Goal: Information Seeking & Learning: Learn about a topic

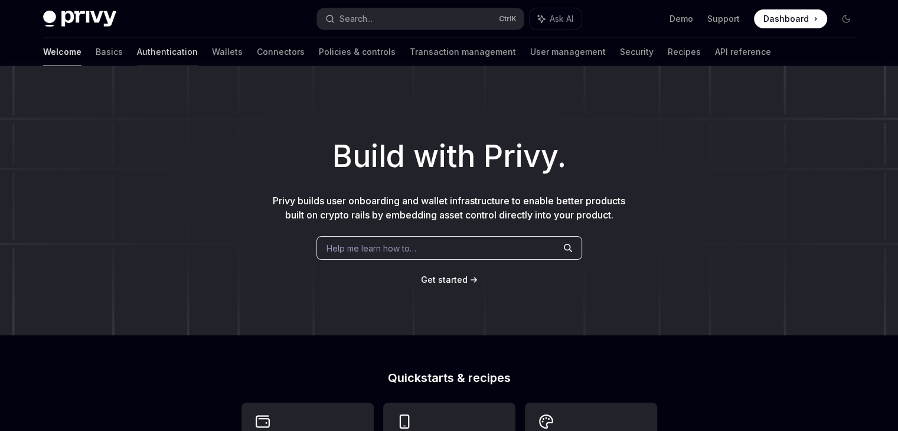
click at [137, 52] on link "Authentication" at bounding box center [167, 52] width 61 height 28
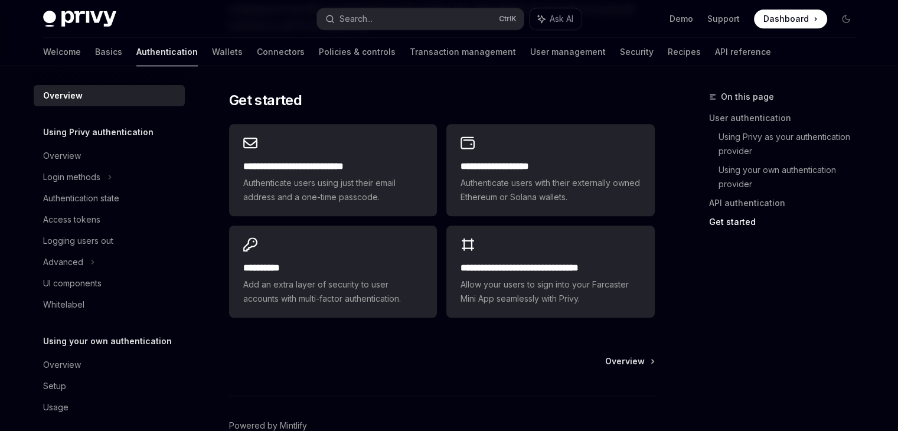
scroll to position [1050, 0]
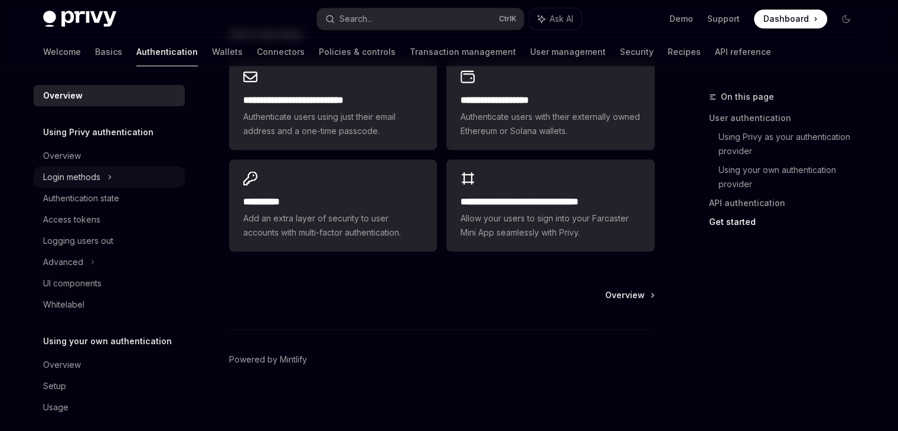
click at [106, 178] on div "Login methods" at bounding box center [109, 176] width 151 height 21
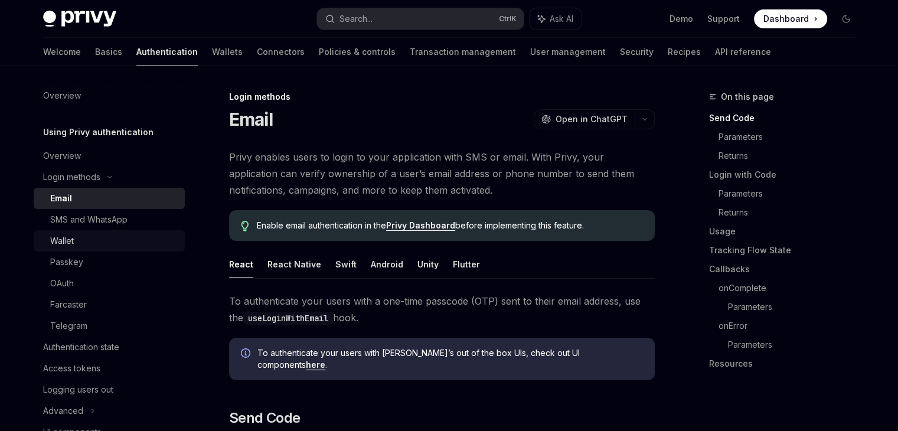
click at [76, 240] on div "Wallet" at bounding box center [113, 241] width 127 height 14
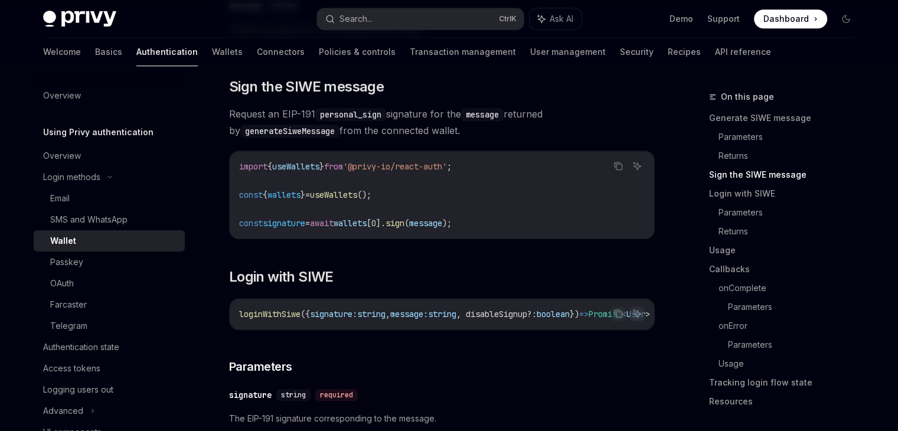
scroll to position [761, 0]
click at [357, 198] on span "useWallets" at bounding box center [333, 195] width 47 height 11
copy span "useWallets"
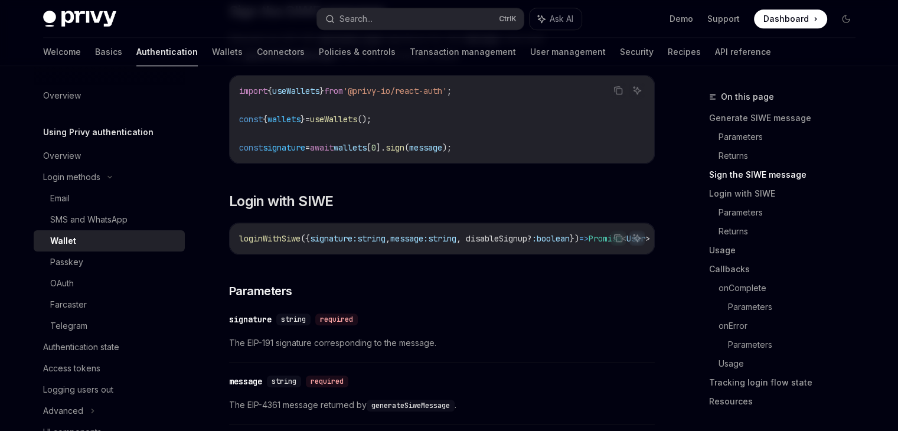
scroll to position [830, 0]
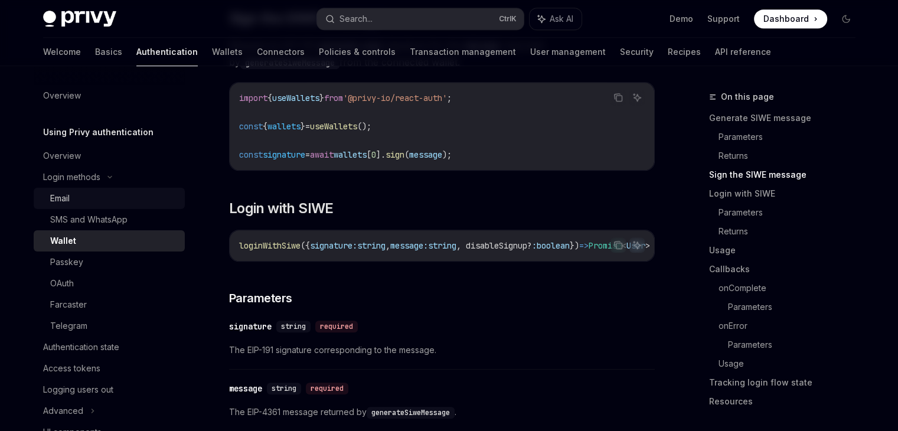
click at [56, 205] on div "Email" at bounding box center [59, 198] width 19 height 14
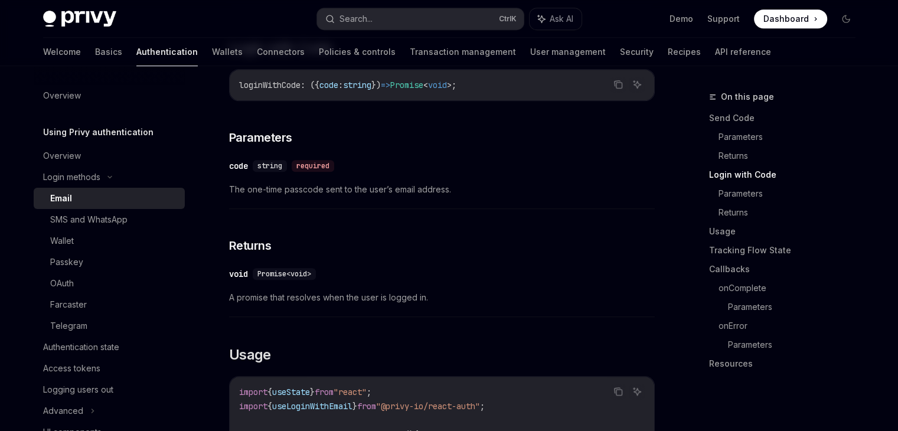
scroll to position [744, 0]
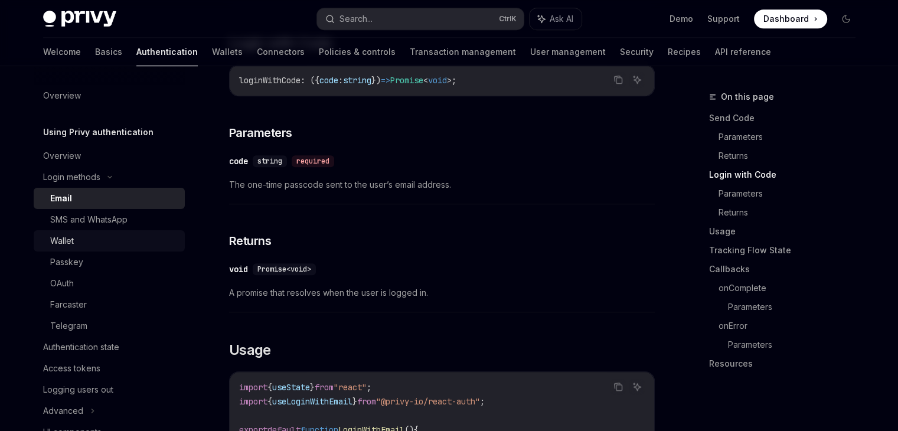
click at [55, 243] on div "Wallet" at bounding box center [62, 241] width 24 height 14
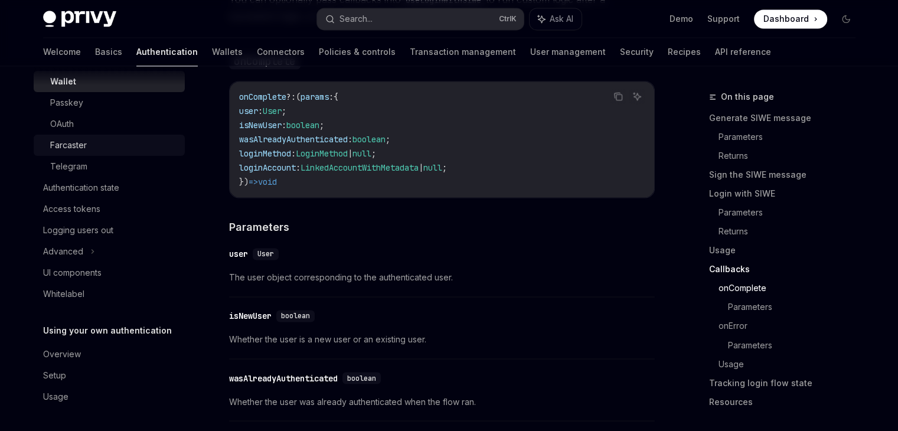
scroll to position [1900, 0]
click at [86, 204] on div "Access tokens" at bounding box center [71, 209] width 57 height 14
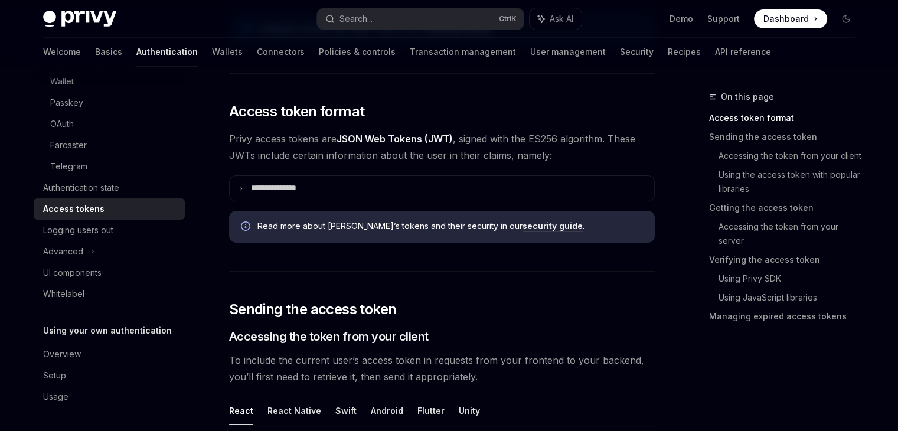
scroll to position [243, 0]
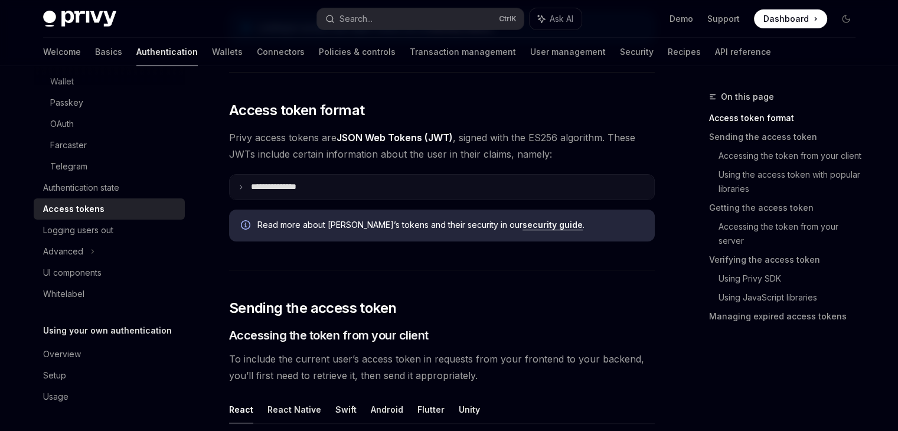
click at [242, 184] on icon at bounding box center [241, 187] width 6 height 6
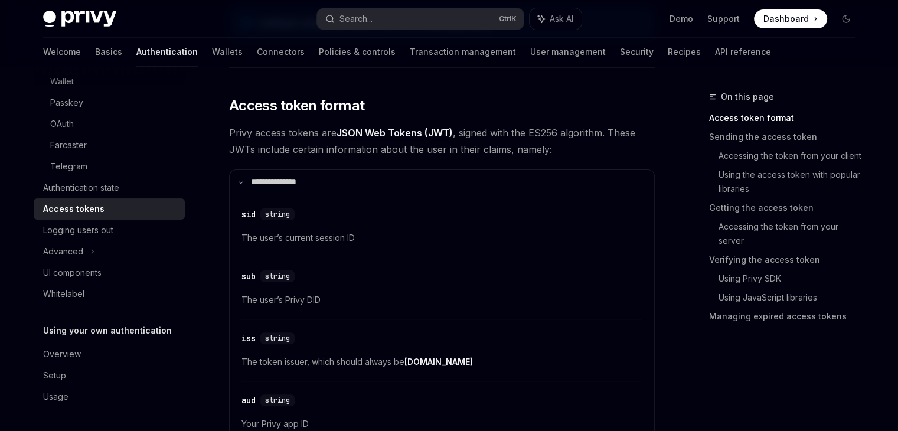
scroll to position [247, 0]
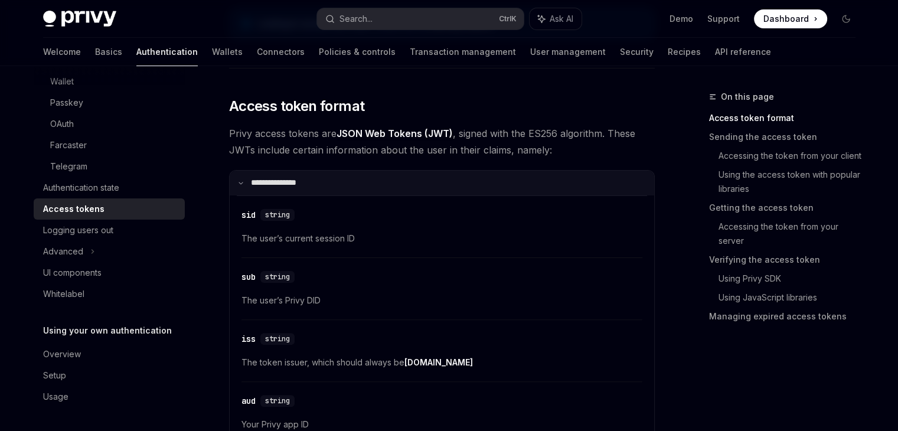
click at [343, 179] on summary "**********" at bounding box center [442, 183] width 424 height 25
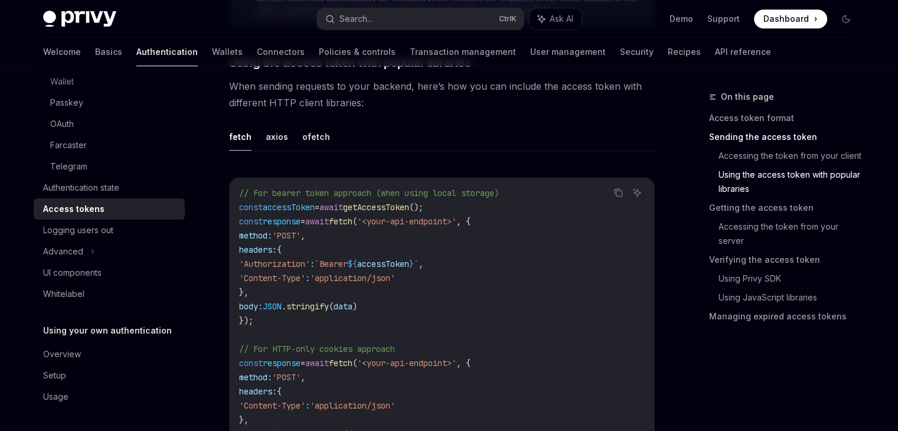
scroll to position [1023, 0]
click at [722, 225] on link "Accessing the token from your server" at bounding box center [791, 233] width 146 height 33
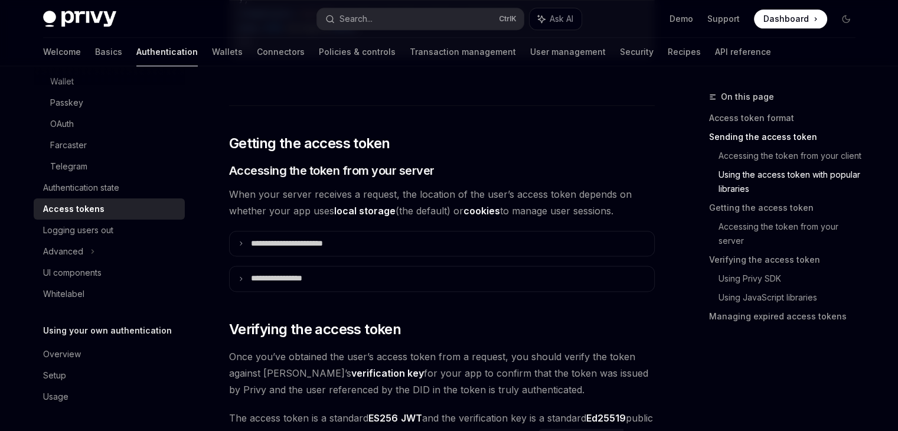
scroll to position [1442, 0]
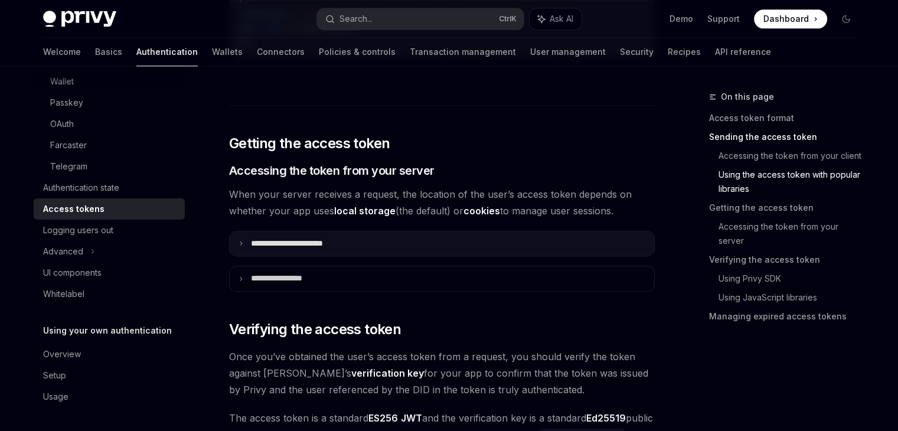
click at [421, 244] on summary "**********" at bounding box center [442, 243] width 424 height 25
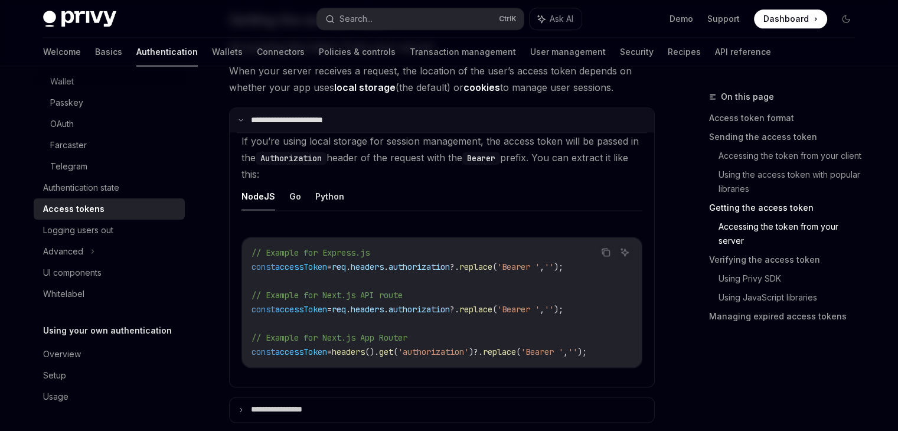
scroll to position [1566, 0]
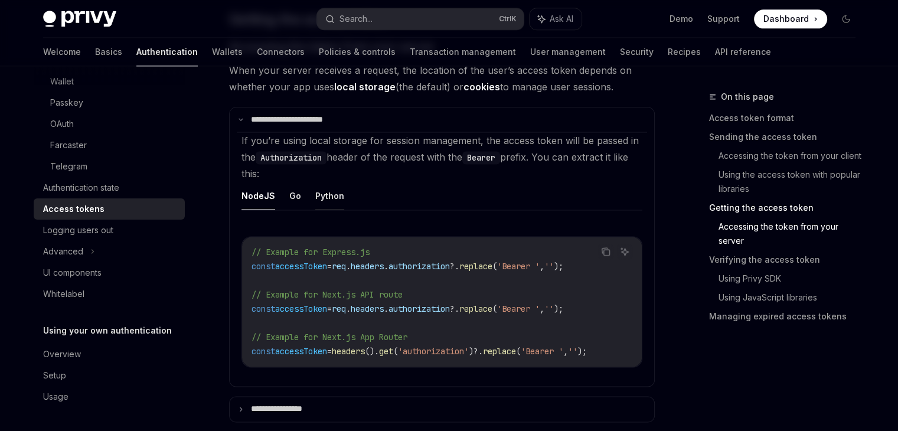
click at [323, 195] on button "Python" at bounding box center [329, 196] width 29 height 28
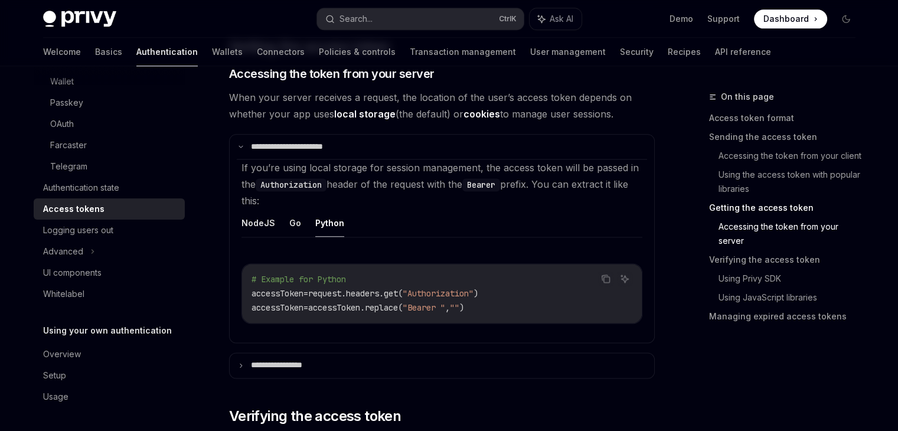
scroll to position [1527, 0]
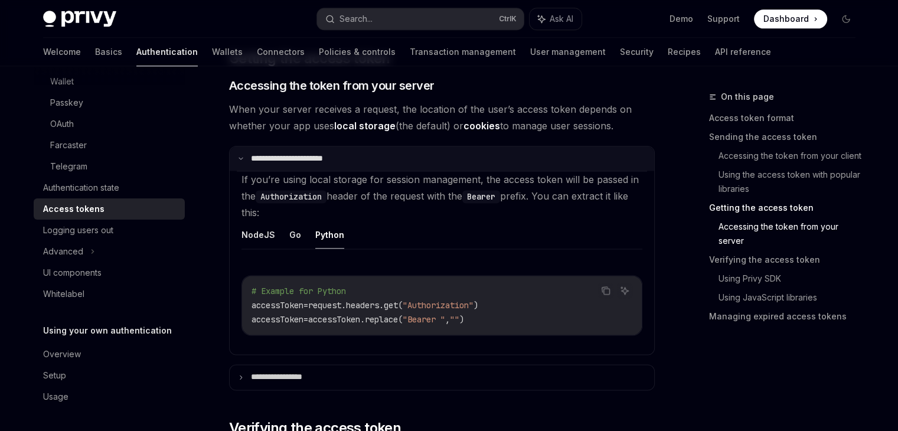
click at [318, 160] on p "**********" at bounding box center [298, 158] width 95 height 11
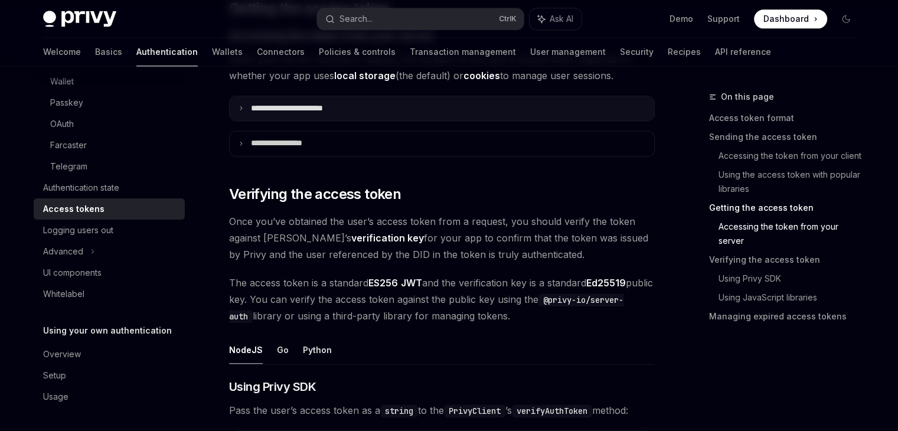
scroll to position [1579, 0]
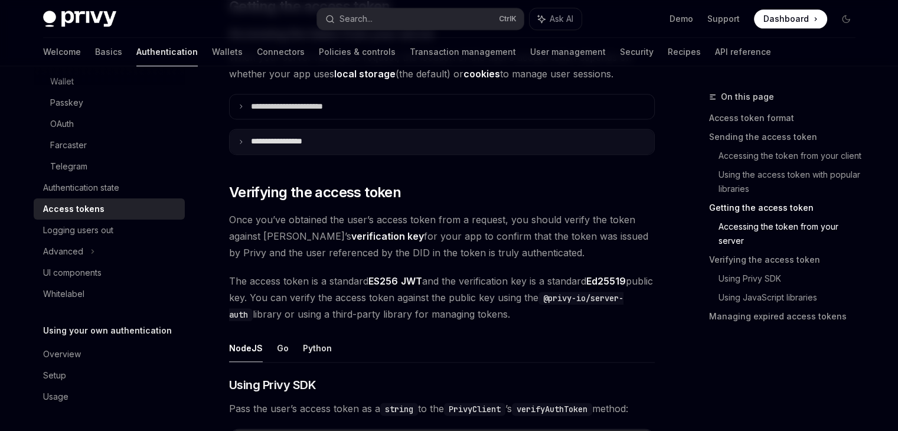
click at [310, 138] on p "**********" at bounding box center [288, 141] width 74 height 11
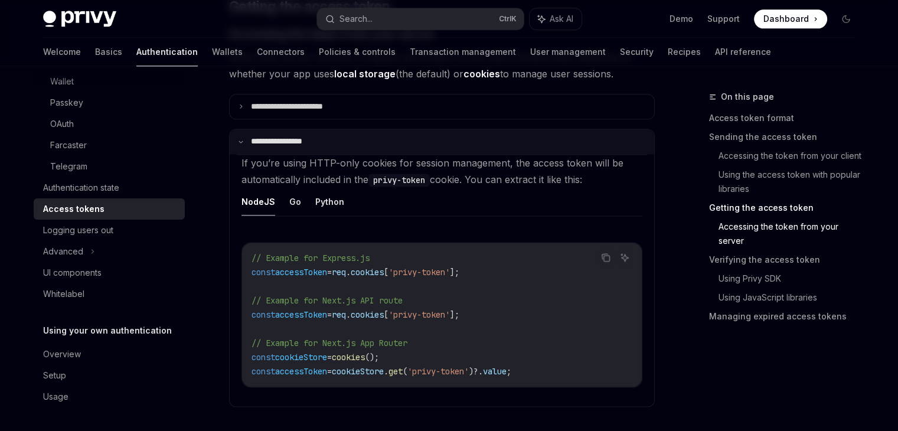
click at [310, 138] on p "**********" at bounding box center [286, 141] width 70 height 11
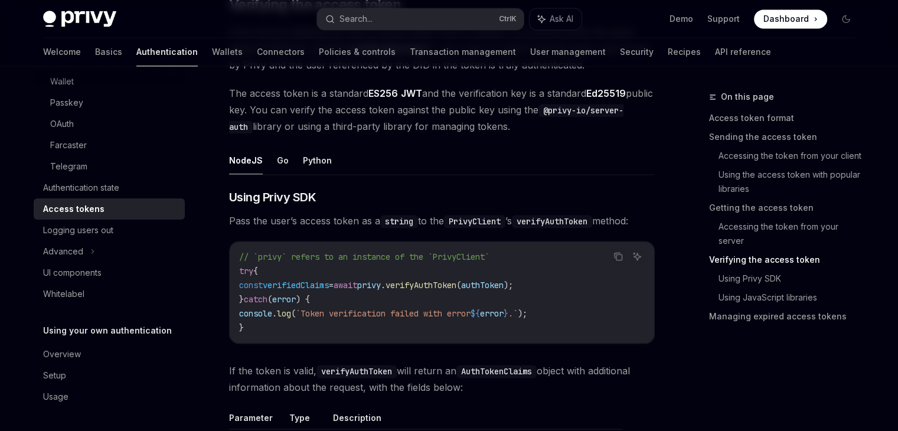
scroll to position [1768, 0]
click at [314, 162] on button "Python" at bounding box center [317, 159] width 29 height 28
type textarea "*"
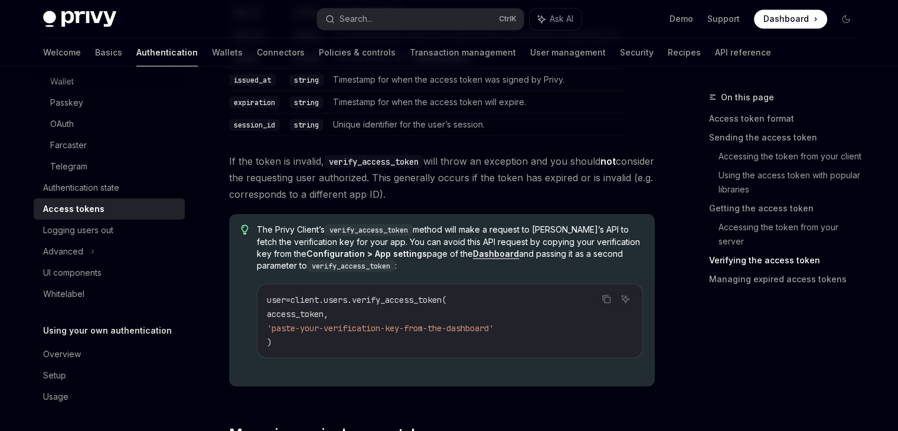
scroll to position [2213, 0]
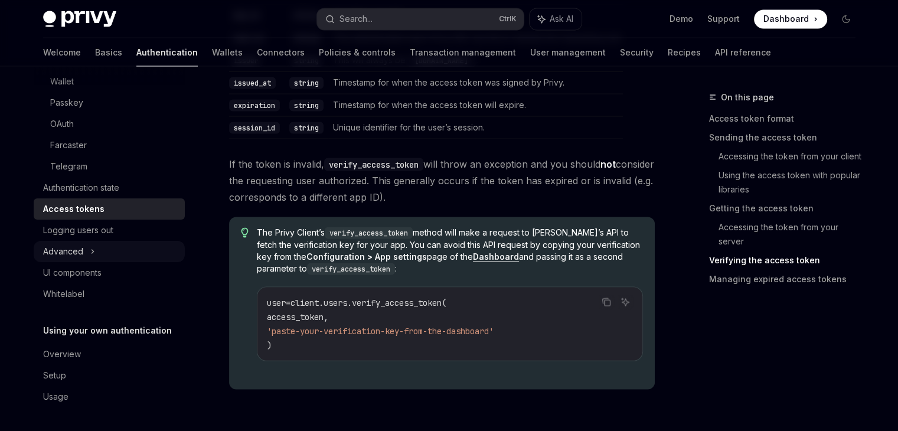
click at [94, 251] on icon at bounding box center [92, 251] width 5 height 14
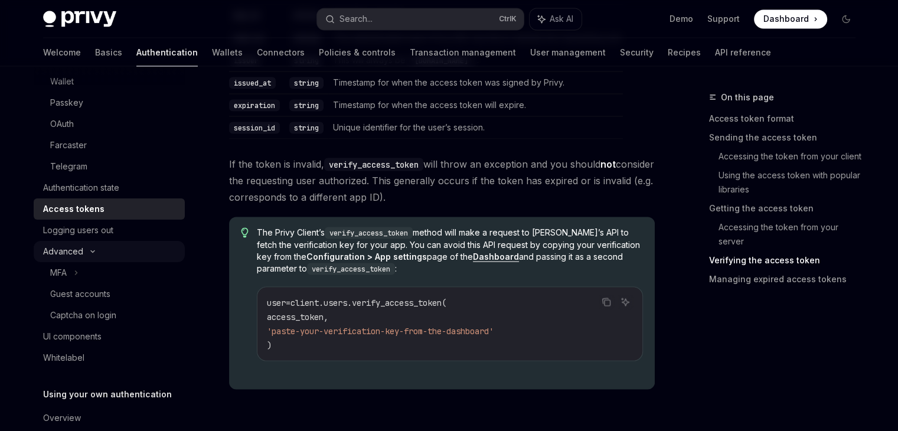
click at [94, 251] on icon at bounding box center [93, 251] width 14 height 5
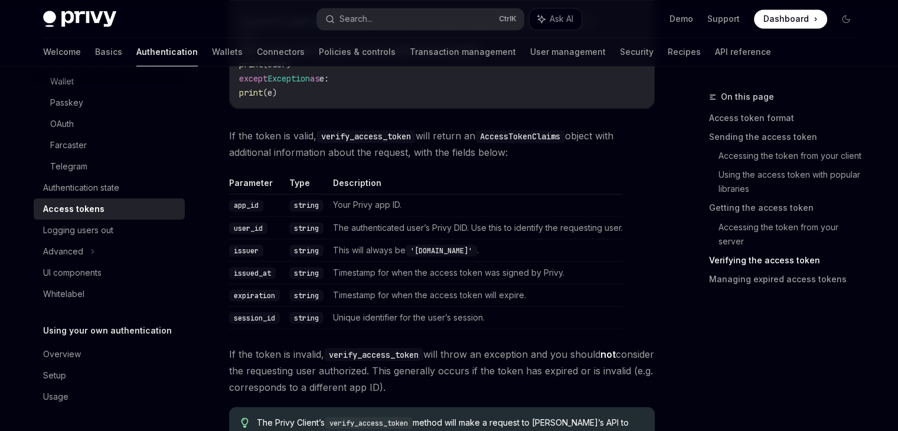
scroll to position [2023, 0]
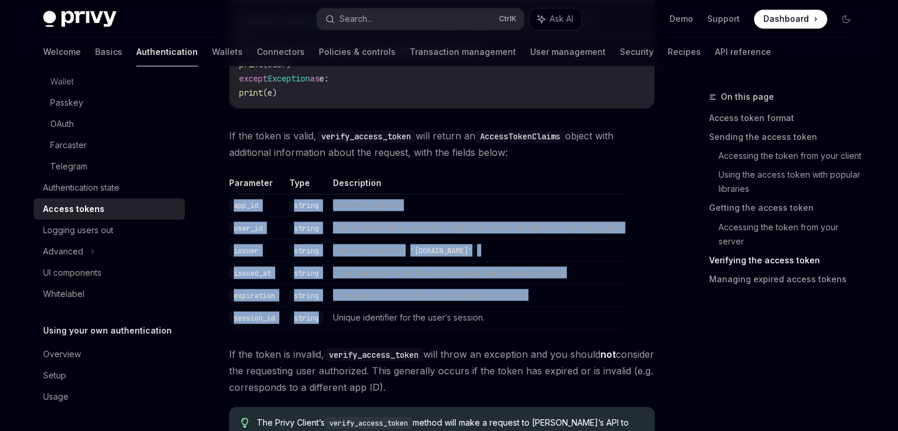
drag, startPoint x: 329, startPoint y: 317, endPoint x: 228, endPoint y: 197, distance: 156.7
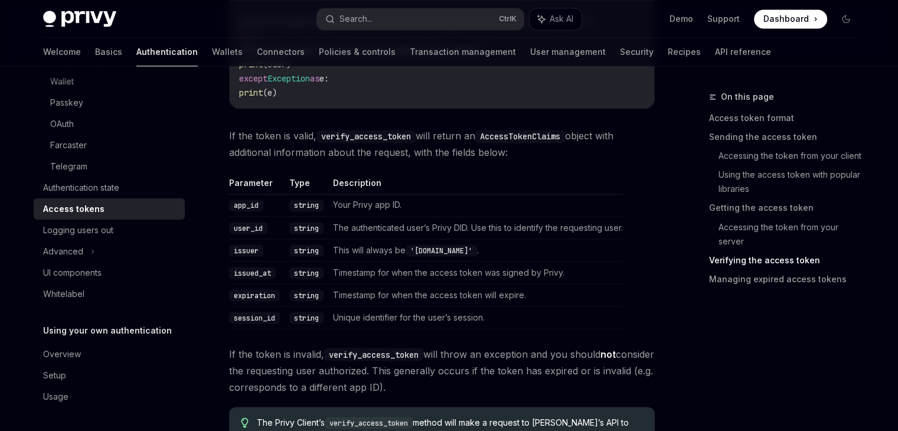
click at [538, 327] on div "For Python, use the verify_access_token method to verify the access token and g…" at bounding box center [442, 261] width 426 height 656
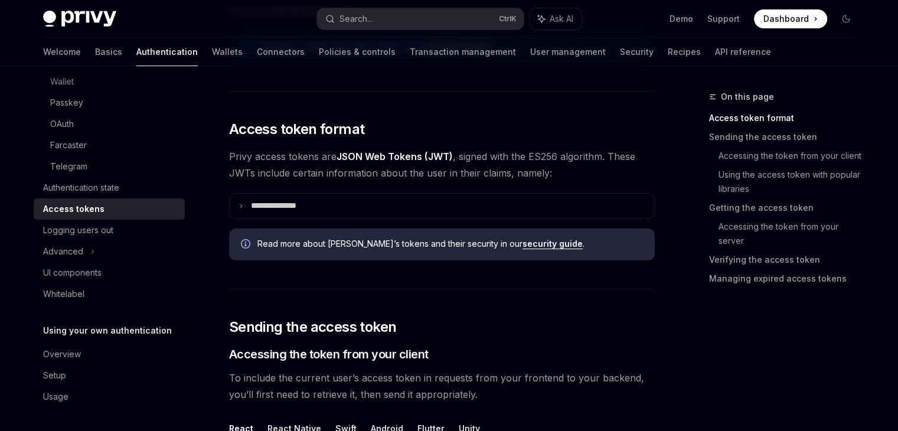
scroll to position [229, 0]
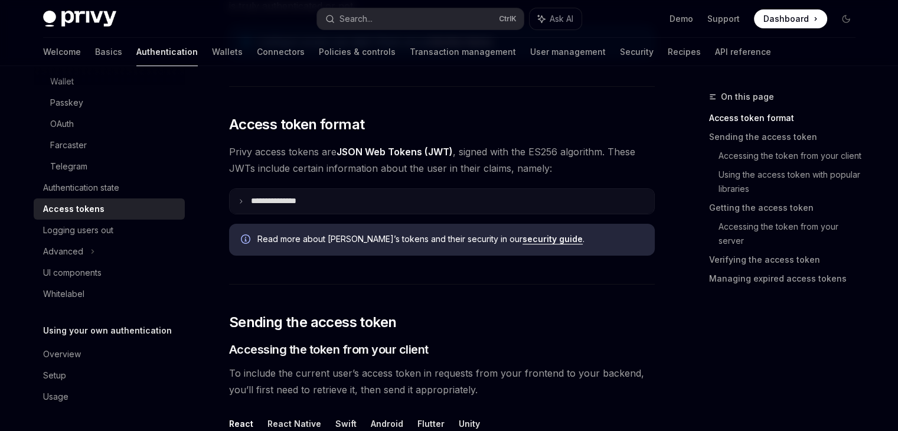
click at [350, 197] on summary "**********" at bounding box center [442, 201] width 424 height 25
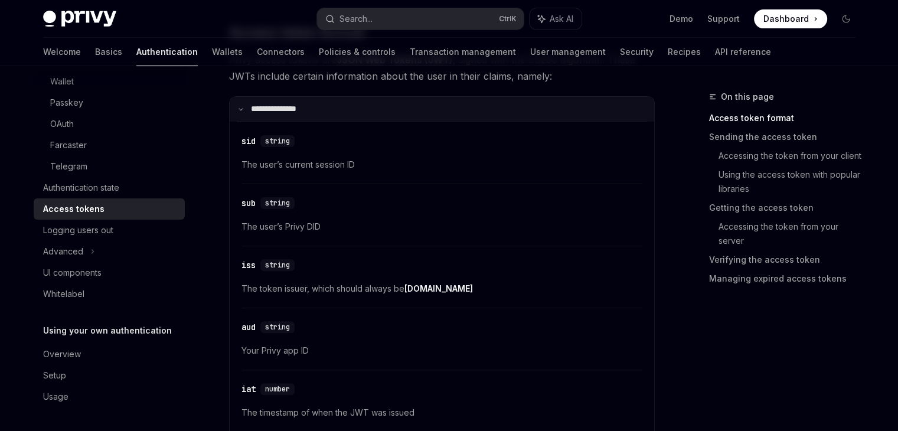
scroll to position [325, 0]
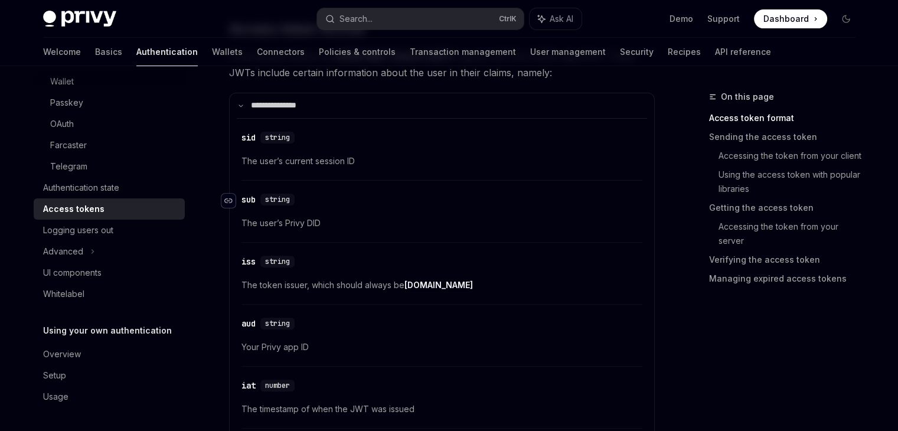
click at [231, 201] on icon "Navigate to header" at bounding box center [228, 200] width 8 height 5
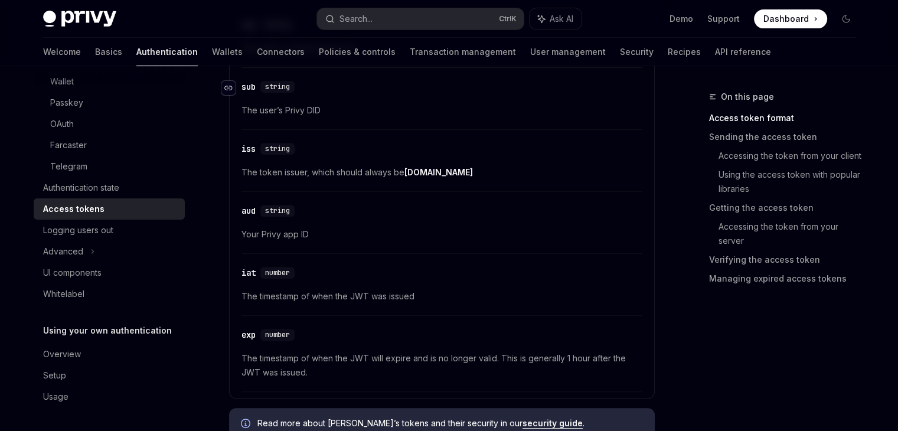
scroll to position [438, 0]
click at [228, 272] on icon "Navigate to header" at bounding box center [228, 273] width 8 height 7
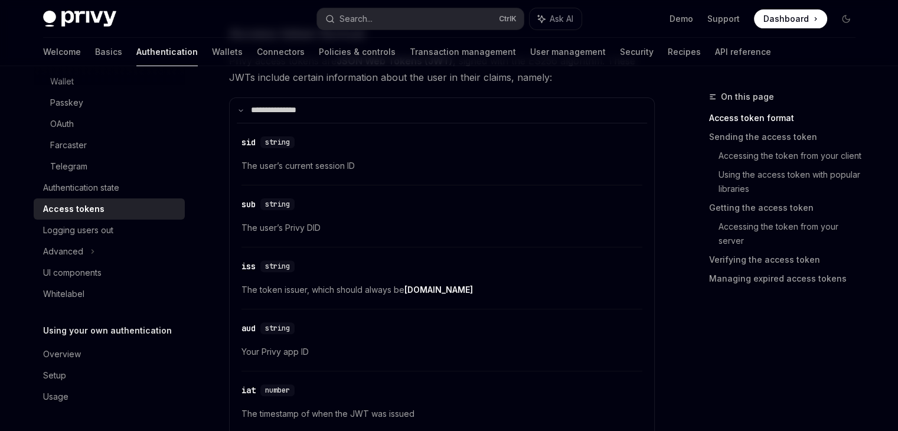
scroll to position [319, 0]
drag, startPoint x: 348, startPoint y: 229, endPoint x: 236, endPoint y: 228, distance: 112.1
click at [237, 228] on div "​ sid string The user’s current session ID ​ sub string The user’s Privy DID ​ …" at bounding box center [442, 316] width 410 height 387
click at [394, 211] on div "​ sub string The user’s Privy DID" at bounding box center [441, 220] width 401 height 56
click at [313, 229] on span "The user’s Privy DID" at bounding box center [441, 228] width 401 height 14
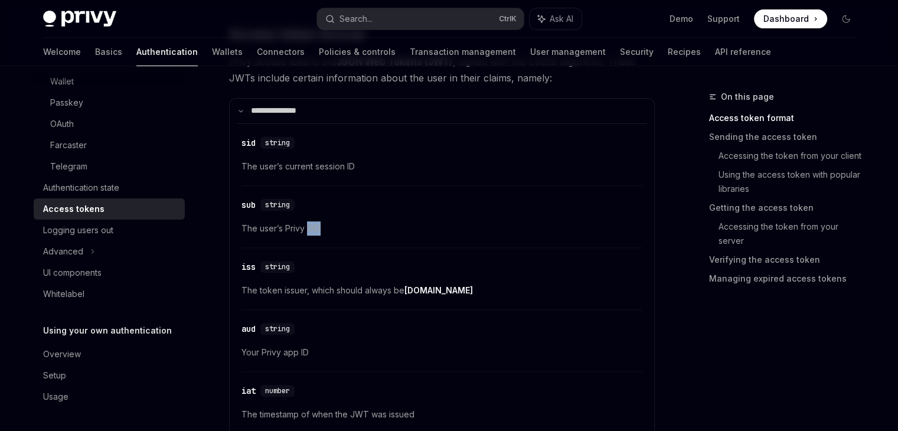
click at [313, 229] on span "The user’s Privy DID" at bounding box center [441, 228] width 401 height 14
copy span "DID"
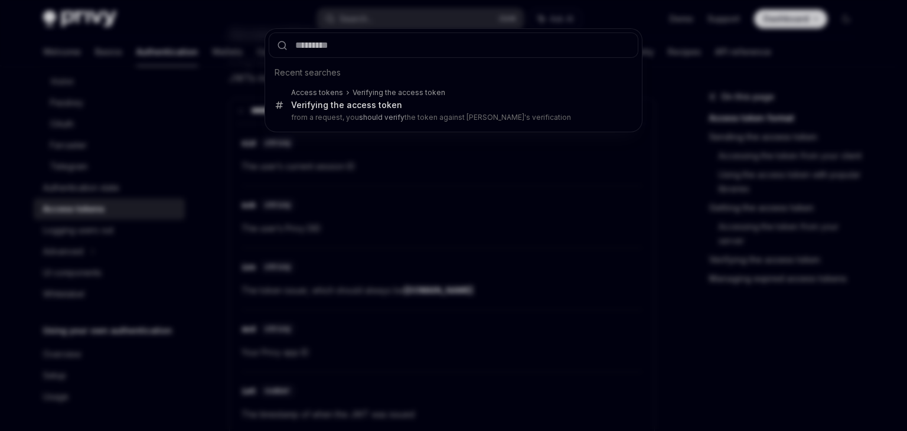
type input "***"
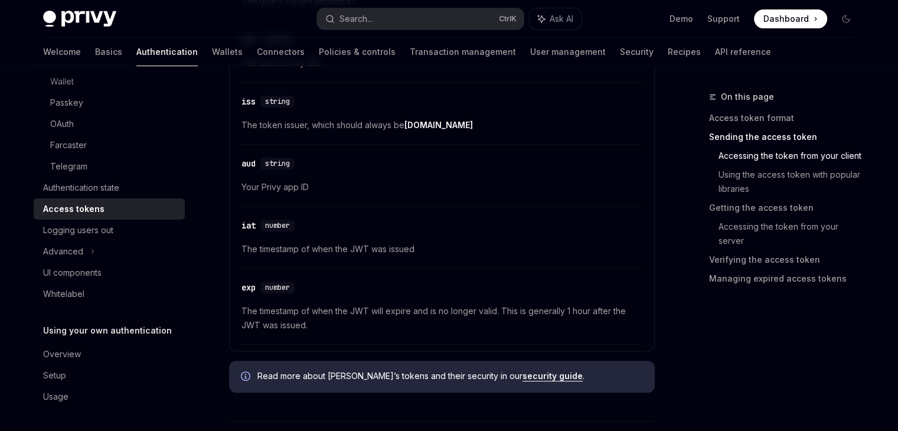
scroll to position [485, 0]
click at [86, 250] on div "Advanced" at bounding box center [109, 251] width 151 height 21
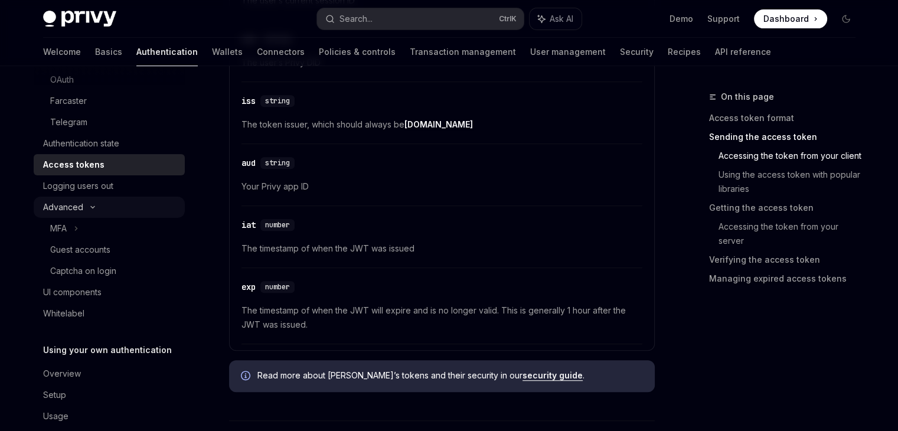
scroll to position [204, 0]
click at [73, 227] on div "MFA" at bounding box center [109, 227] width 151 height 21
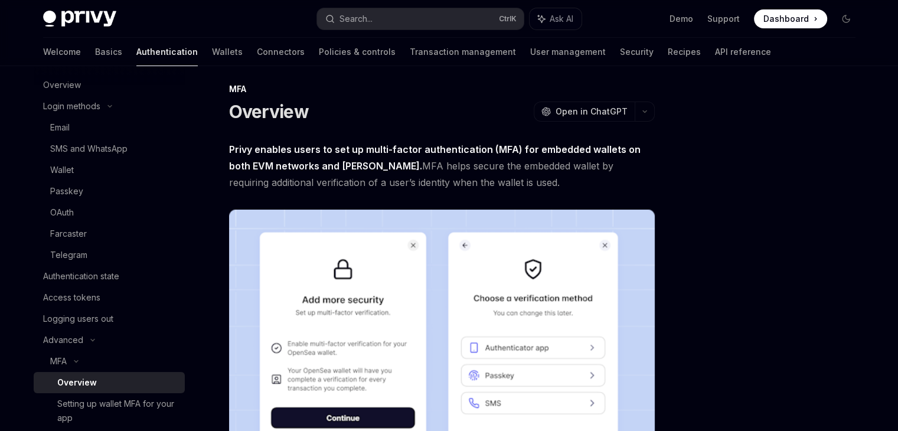
scroll to position [72, 0]
click at [212, 50] on link "Wallets" at bounding box center [227, 52] width 31 height 28
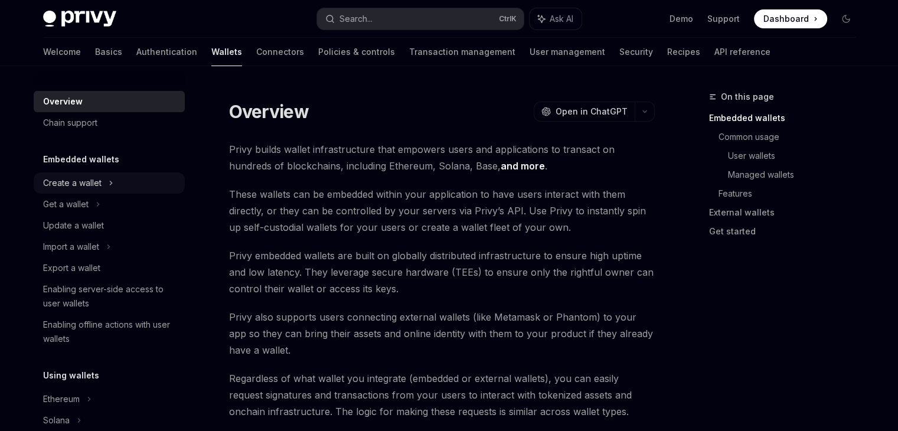
click at [111, 187] on icon at bounding box center [111, 183] width 5 height 14
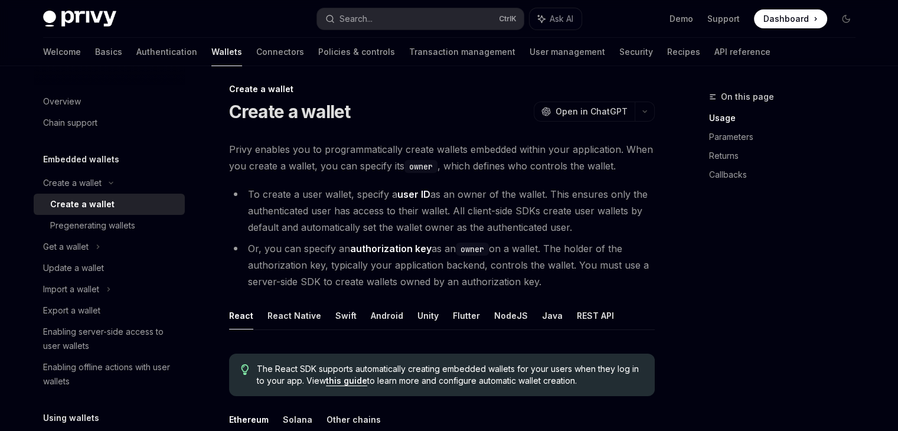
click at [106, 206] on div "Create a wallet" at bounding box center [82, 204] width 64 height 14
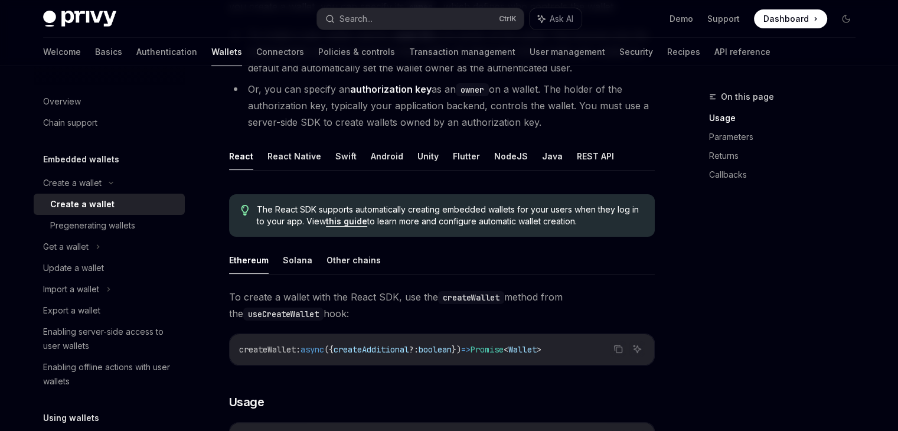
scroll to position [191, 0]
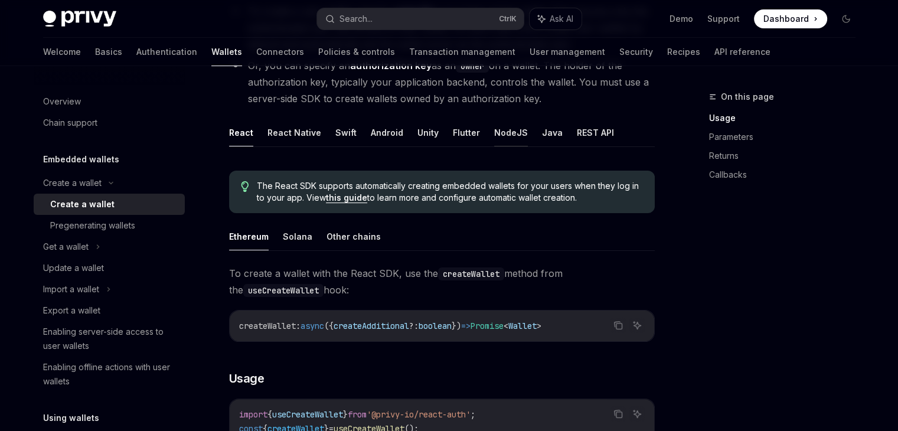
click at [503, 126] on button "NodeJS" at bounding box center [511, 133] width 34 height 28
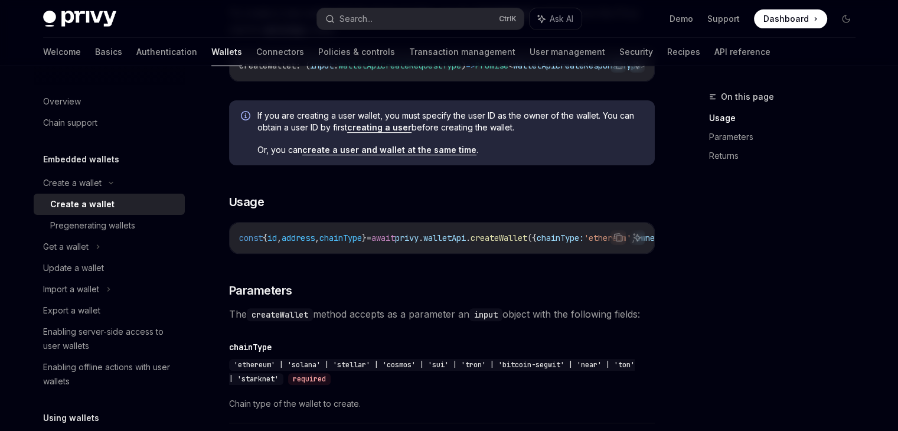
scroll to position [348, 0]
drag, startPoint x: 473, startPoint y: 263, endPoint x: 480, endPoint y: 266, distance: 7.1
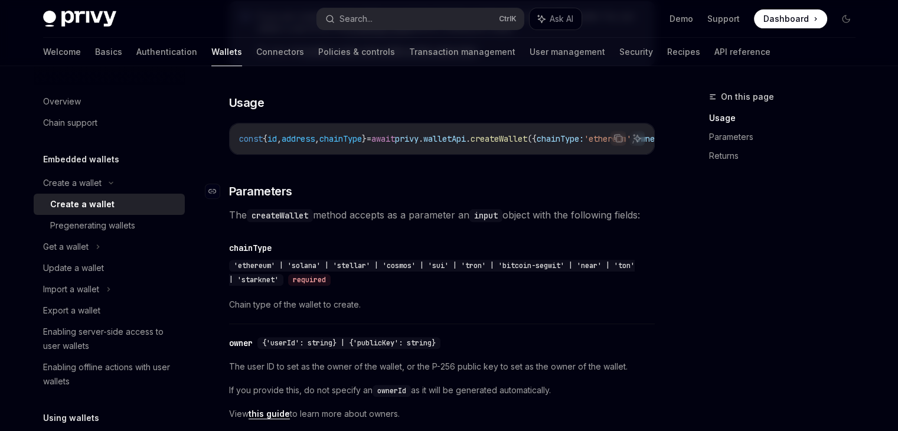
scroll to position [373, 0]
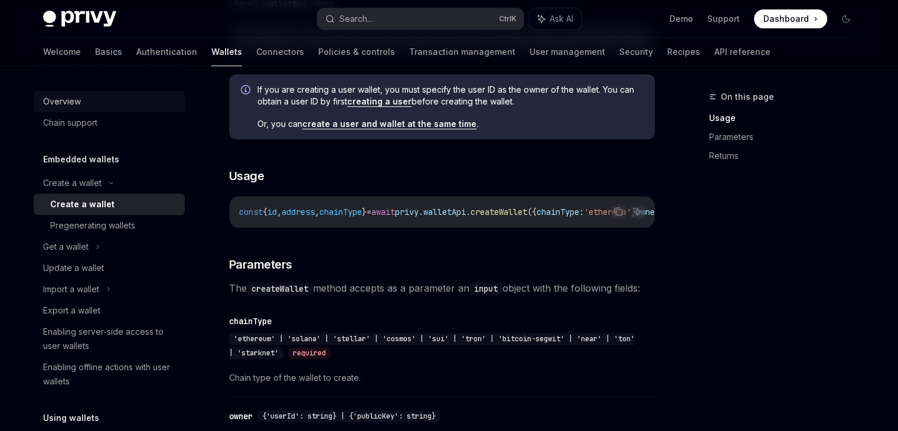
click at [54, 94] on div "Overview" at bounding box center [62, 101] width 38 height 14
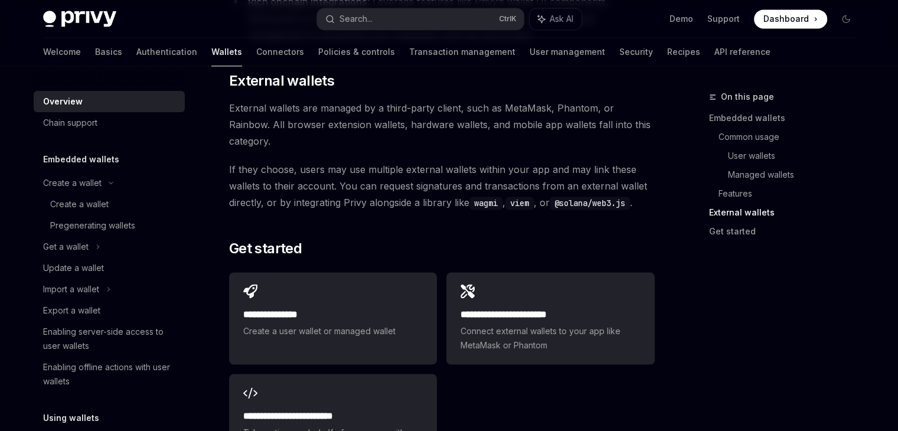
scroll to position [1790, 0]
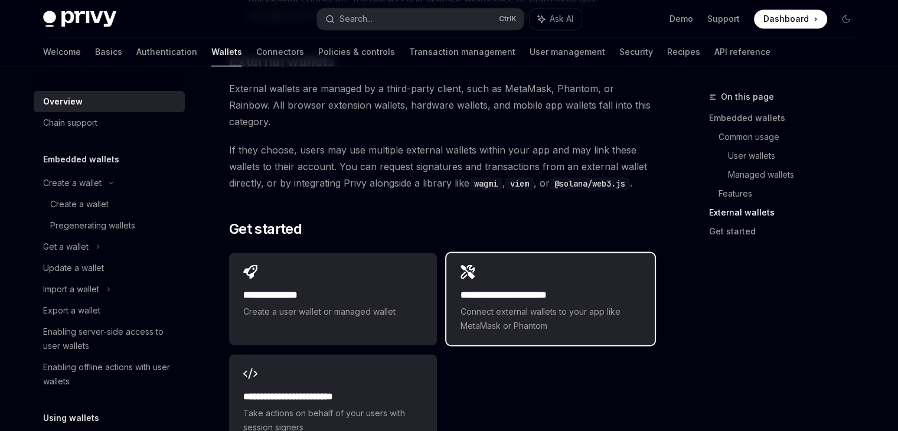
click at [539, 253] on div "**********" at bounding box center [550, 299] width 208 height 92
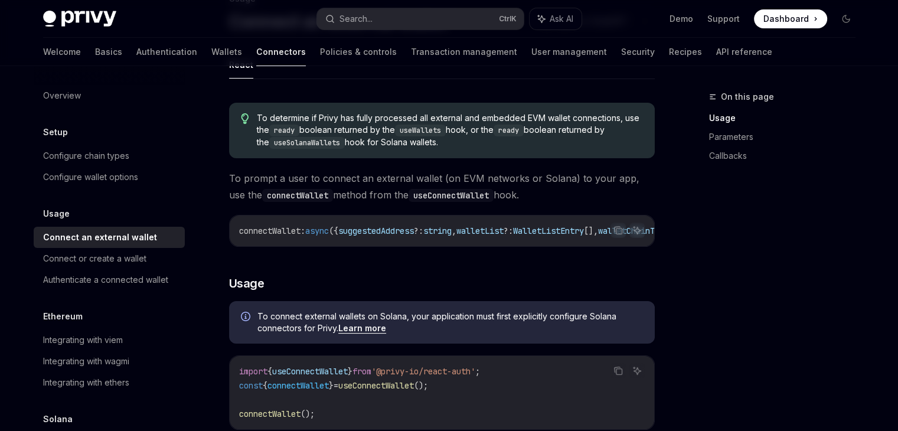
scroll to position [96, 0]
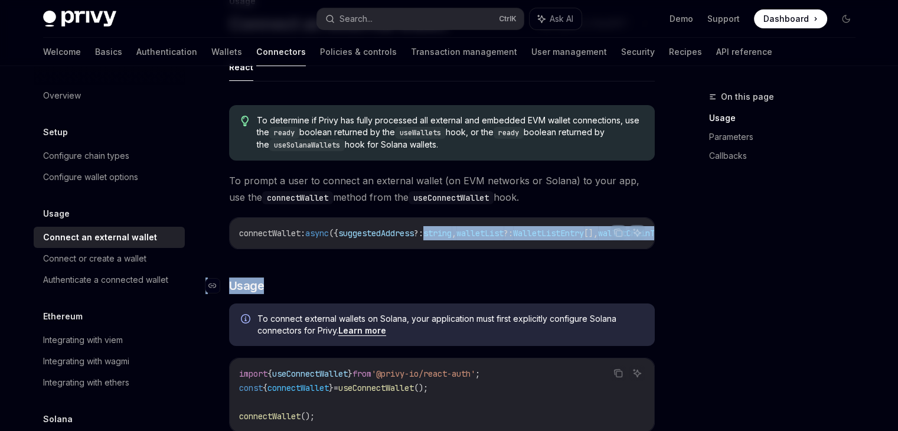
drag, startPoint x: 449, startPoint y: 253, endPoint x: 459, endPoint y: 281, distance: 30.3
click at [459, 281] on h3 "​ Usage" at bounding box center [442, 285] width 426 height 17
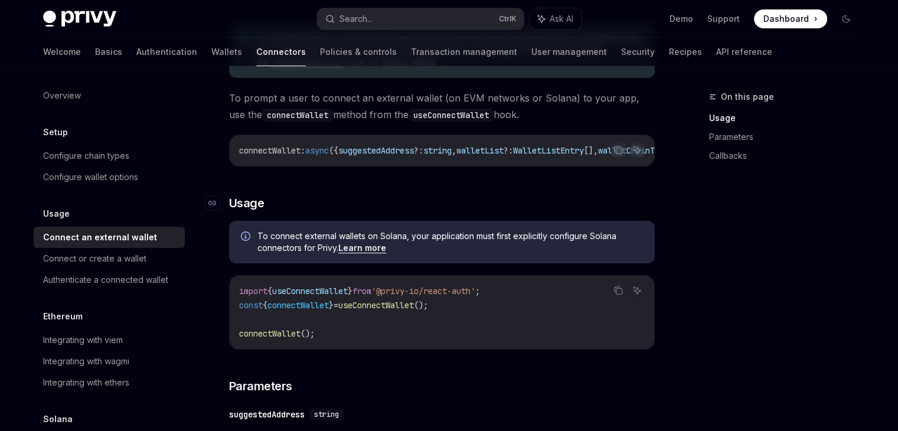
scroll to position [0, 0]
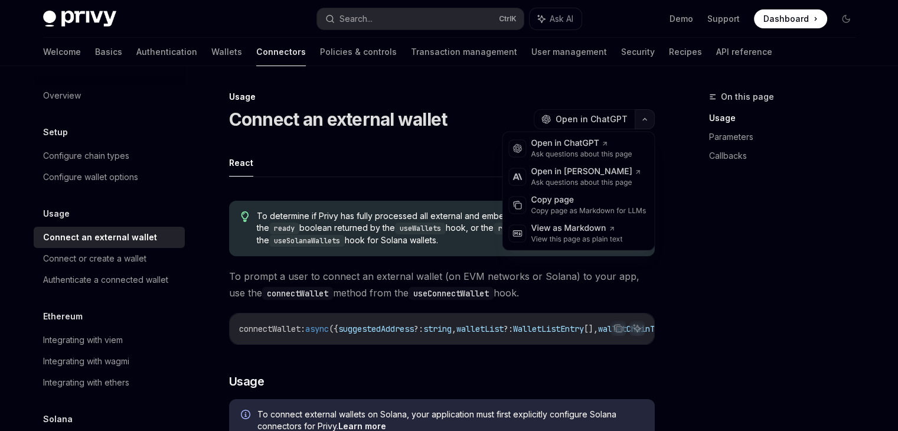
click at [644, 119] on icon "button" at bounding box center [645, 120] width 4 height 2
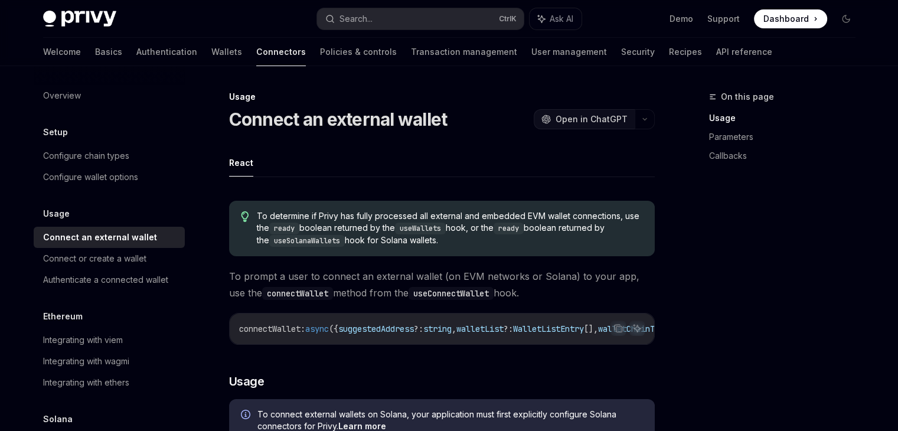
click at [595, 119] on span "Open in ChatGPT" at bounding box center [591, 119] width 72 height 12
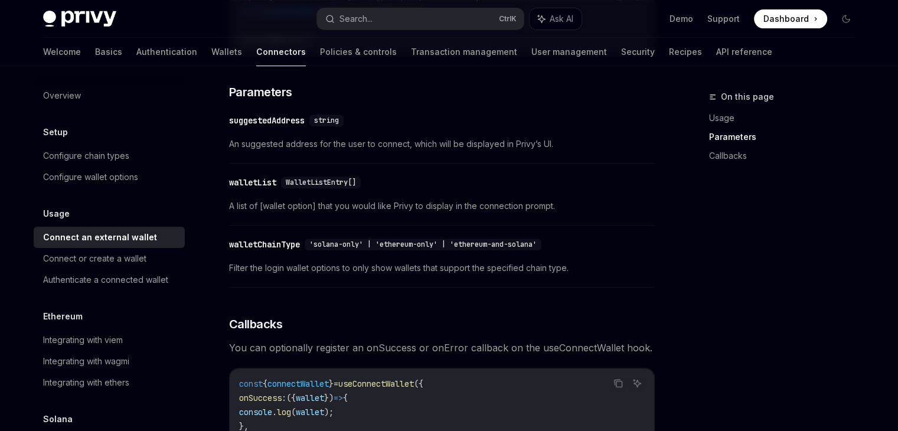
scroll to position [60, 0]
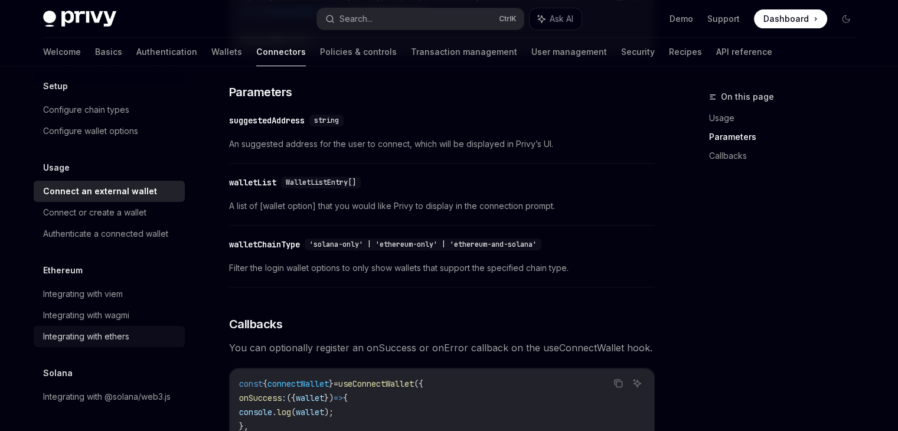
click at [105, 329] on div "Integrating with ethers" at bounding box center [86, 336] width 86 height 14
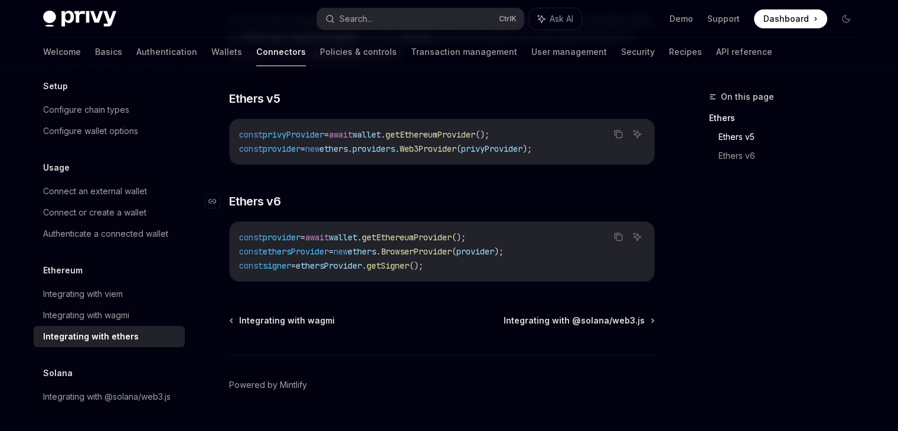
scroll to position [190, 0]
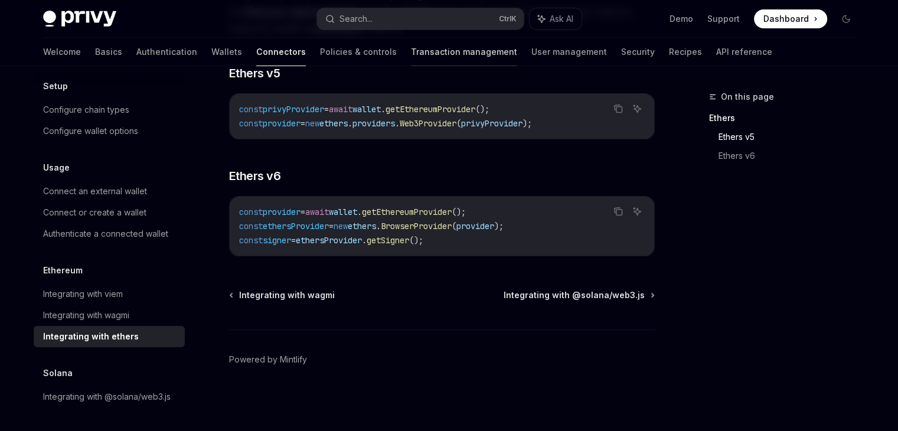
click at [411, 51] on link "Transaction management" at bounding box center [464, 52] width 106 height 28
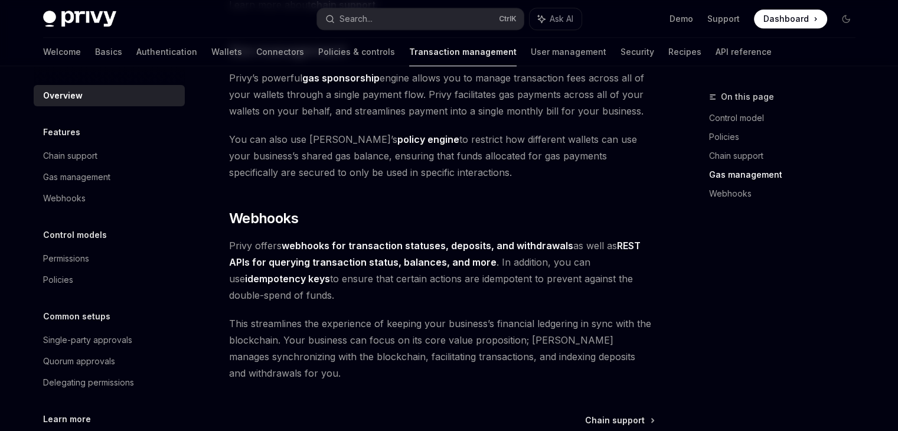
scroll to position [1036, 0]
click at [531, 62] on link "User management" at bounding box center [569, 52] width 76 height 28
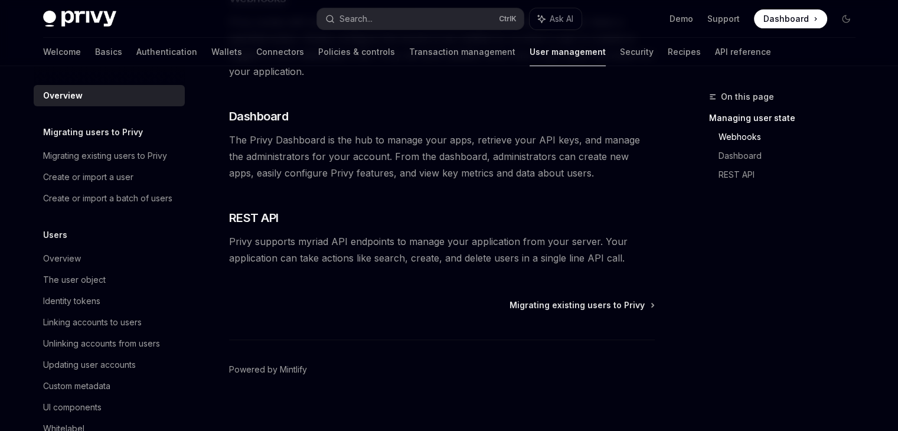
scroll to position [302, 0]
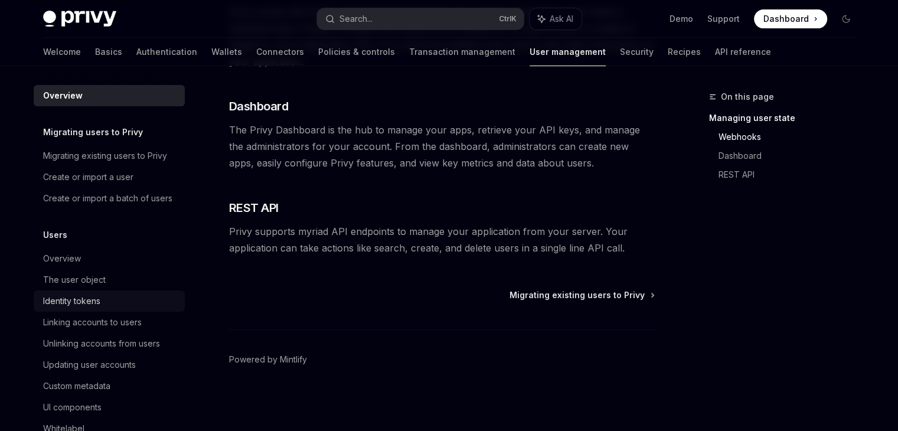
click at [100, 308] on div "Identity tokens" at bounding box center [110, 301] width 135 height 14
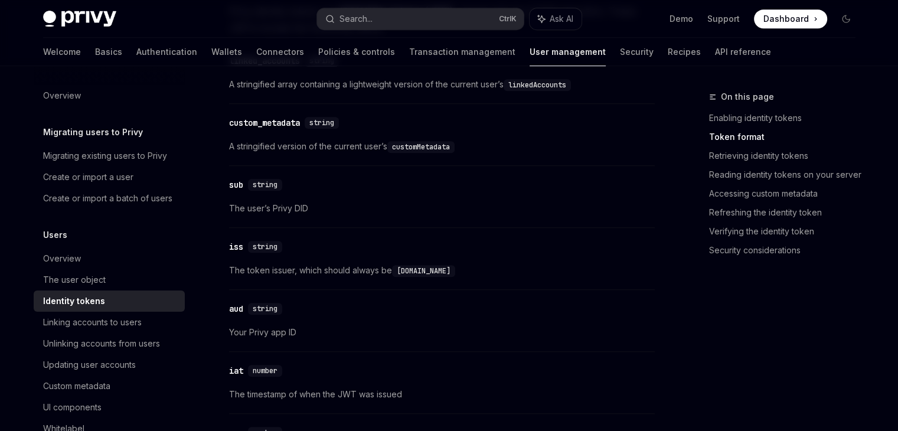
scroll to position [570, 0]
click at [292, 205] on span "The user’s Privy DID" at bounding box center [442, 209] width 426 height 14
drag, startPoint x: 310, startPoint y: 205, endPoint x: 271, endPoint y: 212, distance: 39.6
click at [271, 212] on span "The user’s Privy DID" at bounding box center [442, 209] width 426 height 14
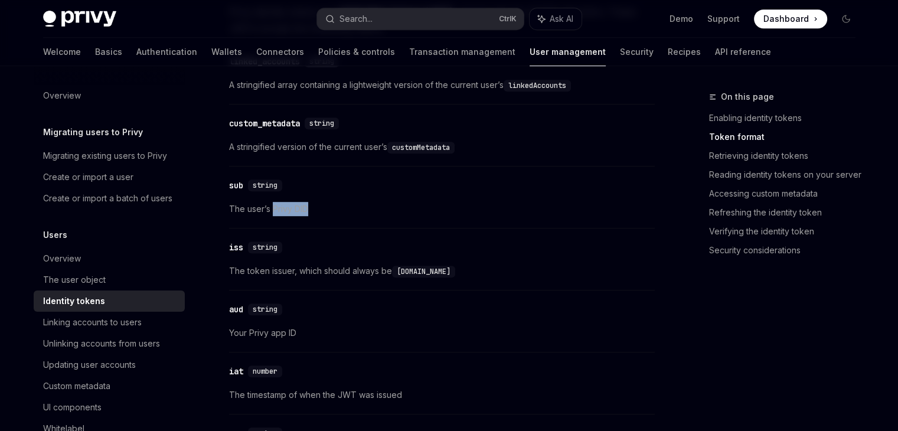
copy span "Privy DID"
click at [528, 248] on div "​ iss string" at bounding box center [436, 247] width 414 height 14
click at [715, 50] on link "API reference" at bounding box center [743, 52] width 56 height 28
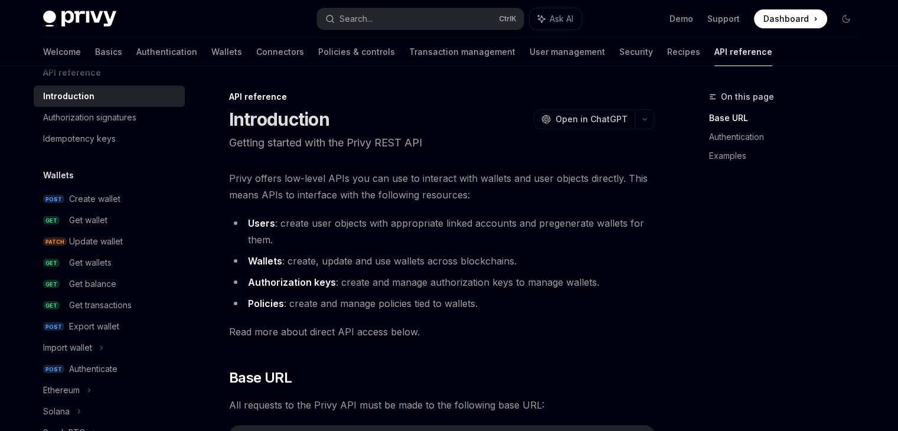
scroll to position [4, 0]
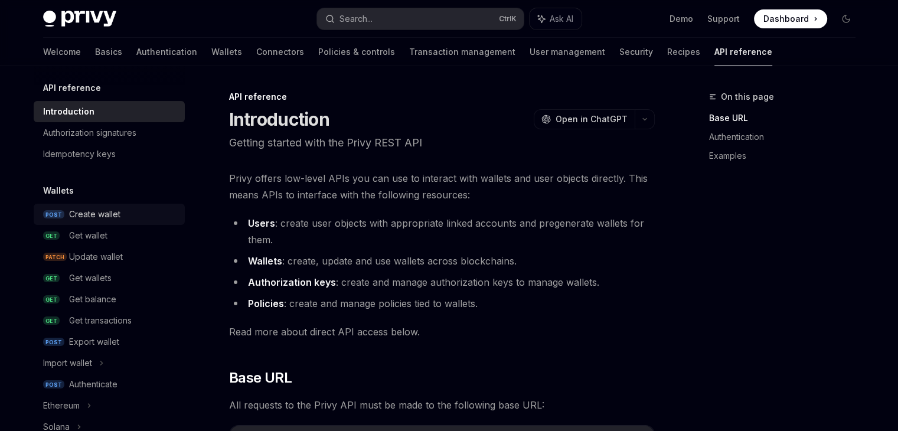
click at [102, 214] on div "Create wallet" at bounding box center [94, 214] width 51 height 14
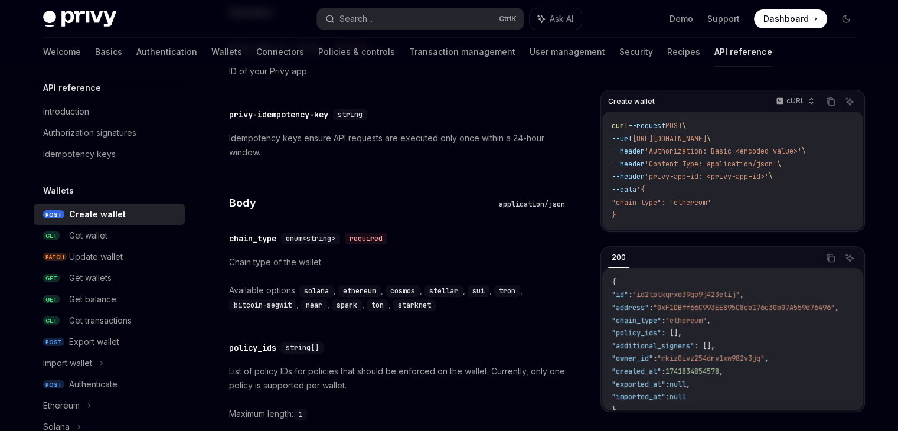
scroll to position [10, 0]
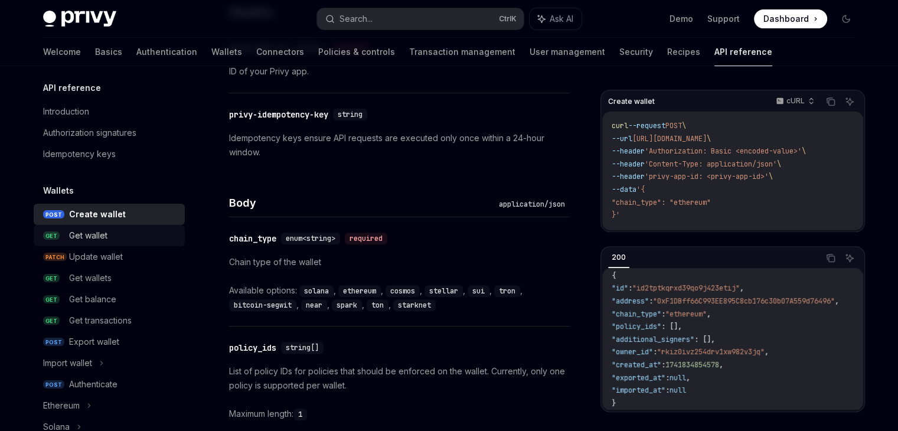
click at [92, 239] on div "Get wallet" at bounding box center [88, 235] width 38 height 14
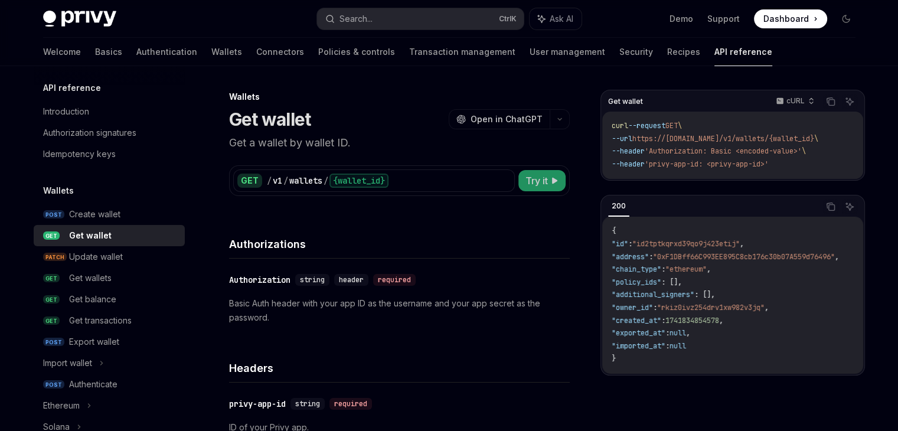
click at [534, 181] on span "Try it" at bounding box center [536, 181] width 22 height 14
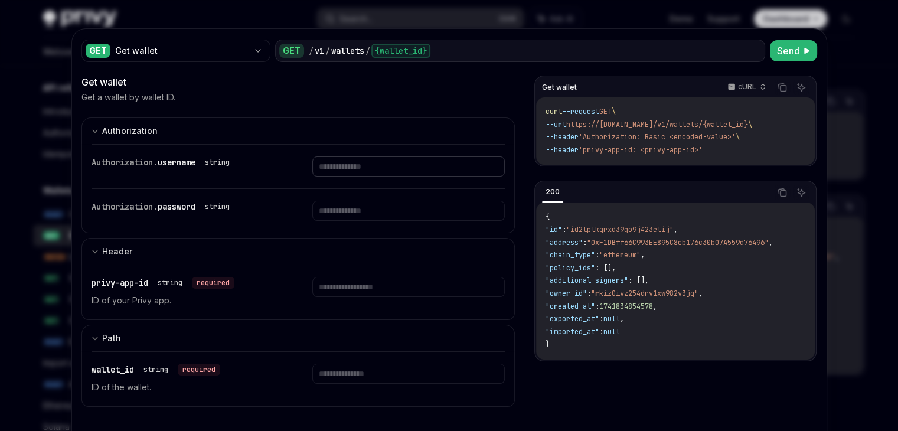
click at [380, 174] on input "text" at bounding box center [408, 166] width 192 height 20
click at [323, 31] on div "GET Get wallet GET / v1 / wallets / {wallet_id} Send Get wallet Get a wallet by…" at bounding box center [449, 246] width 754 height 434
click at [11, 159] on div at bounding box center [449, 215] width 898 height 431
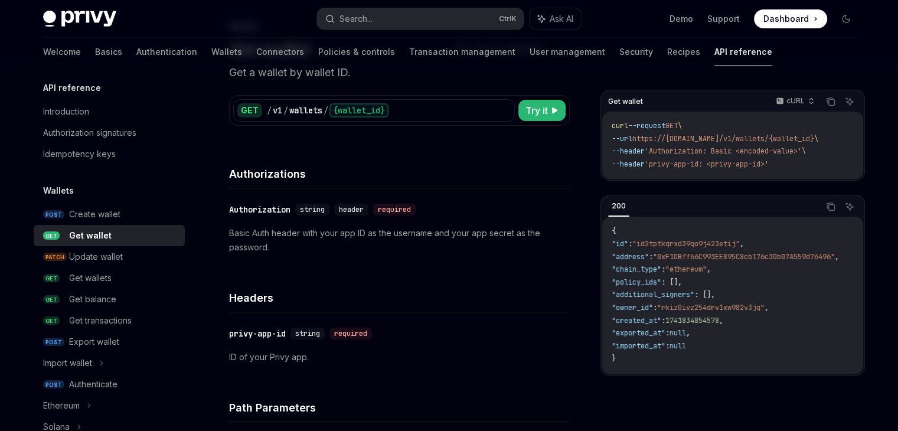
scroll to position [73, 0]
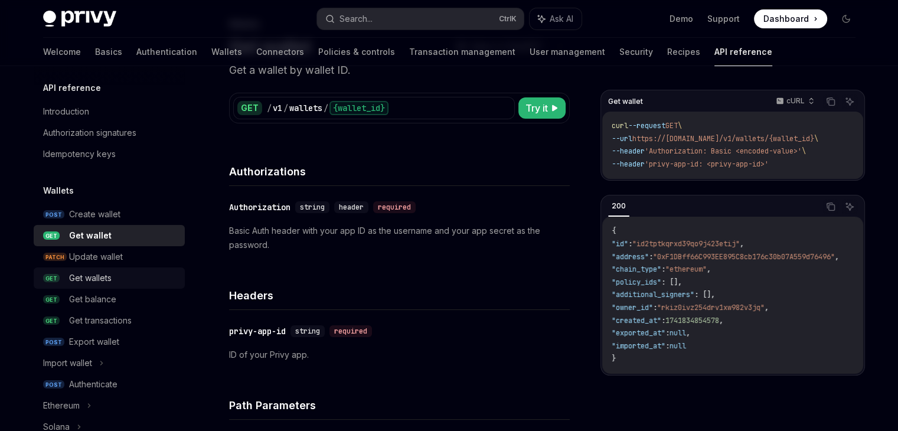
click at [88, 286] on link "GET Get wallets" at bounding box center [109, 277] width 151 height 21
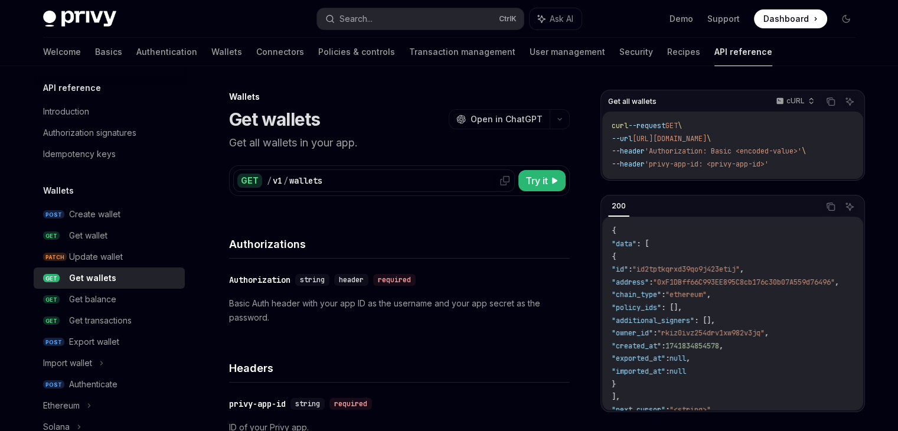
click at [281, 182] on div "v1" at bounding box center [277, 181] width 9 height 12
click at [541, 175] on span "Try it" at bounding box center [536, 181] width 22 height 14
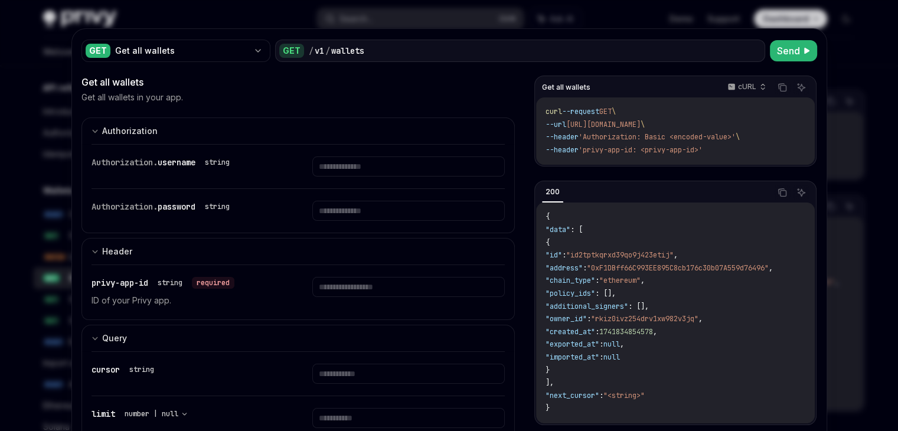
click at [541, 175] on div "Get all wallets cURL Copy Ask AI curl --request GET \ --url https://api.privy.i…" at bounding box center [675, 255] width 282 height 359
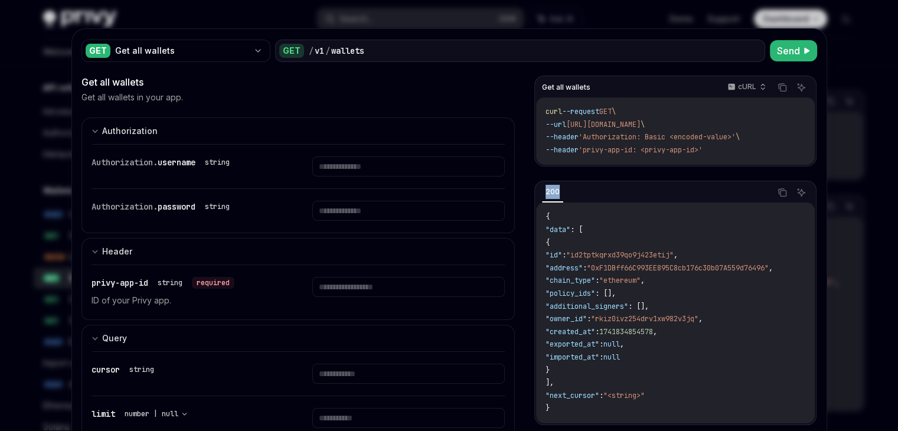
click at [541, 175] on div "Get all wallets cURL Copy Ask AI curl --request GET \ --url https://api.privy.i…" at bounding box center [675, 255] width 282 height 359
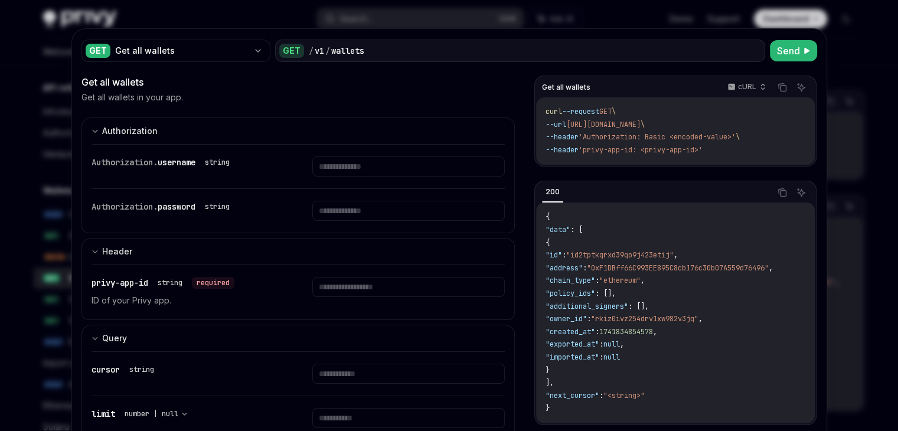
click at [883, 68] on div at bounding box center [449, 215] width 898 height 431
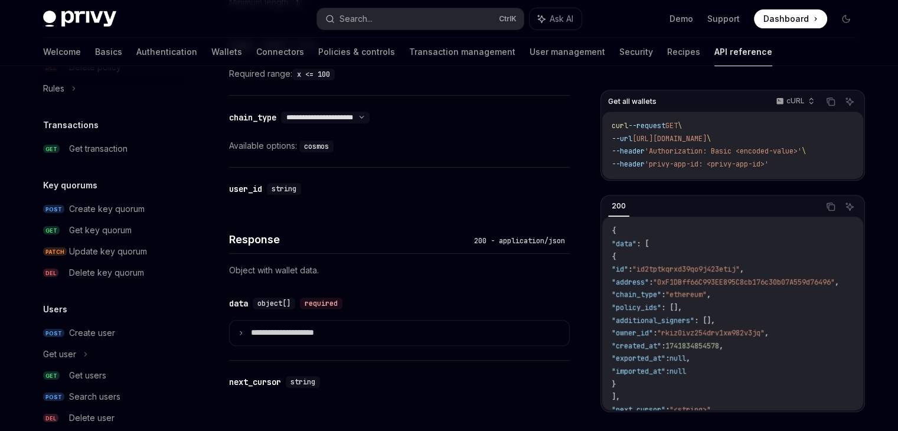
scroll to position [810, 0]
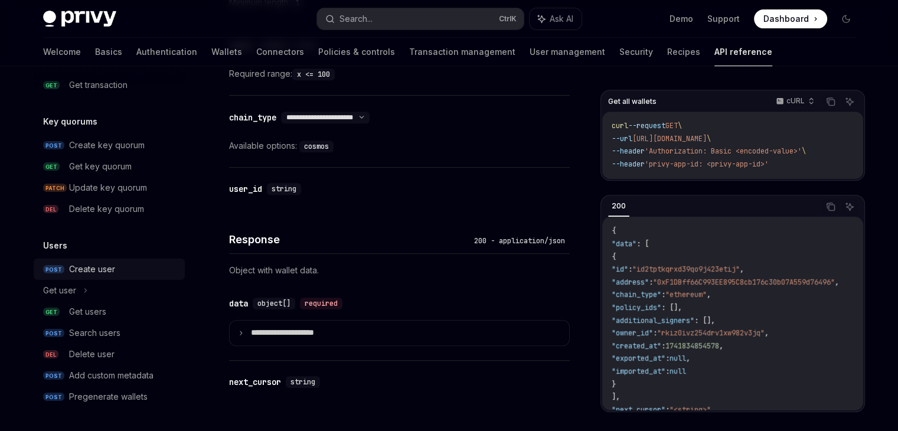
click at [104, 271] on div "Create user" at bounding box center [92, 269] width 46 height 14
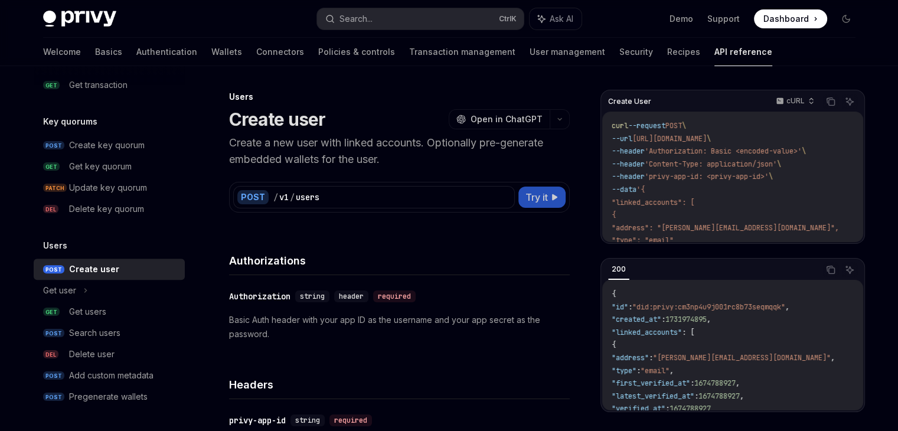
click at [531, 197] on span "Try it" at bounding box center [536, 197] width 22 height 14
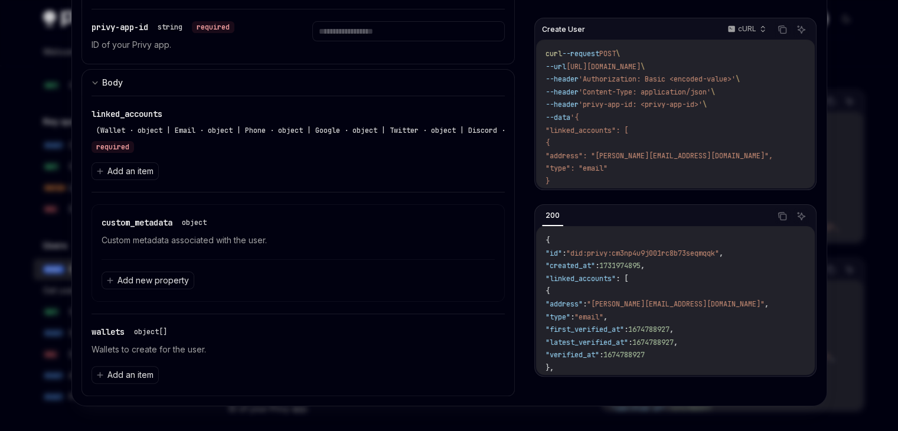
scroll to position [33, 0]
click at [35, 52] on div at bounding box center [449, 215] width 898 height 431
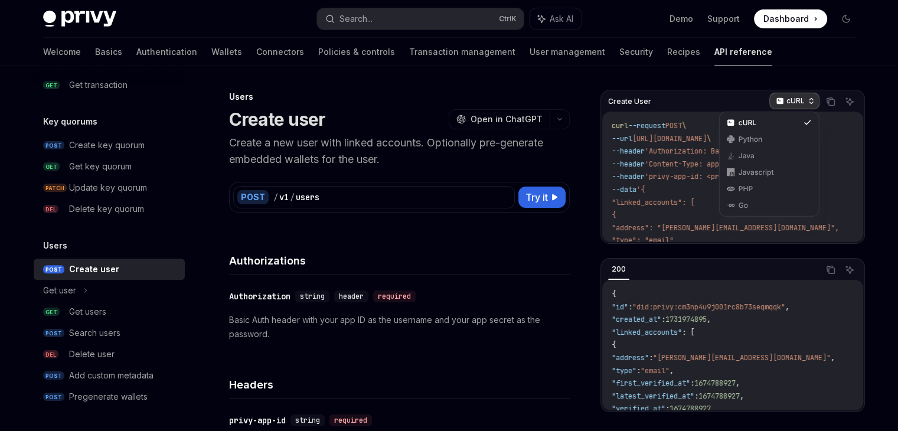
click at [812, 105] on div "cURL" at bounding box center [794, 101] width 50 height 17
click at [761, 166] on div "Javascript" at bounding box center [769, 172] width 94 height 17
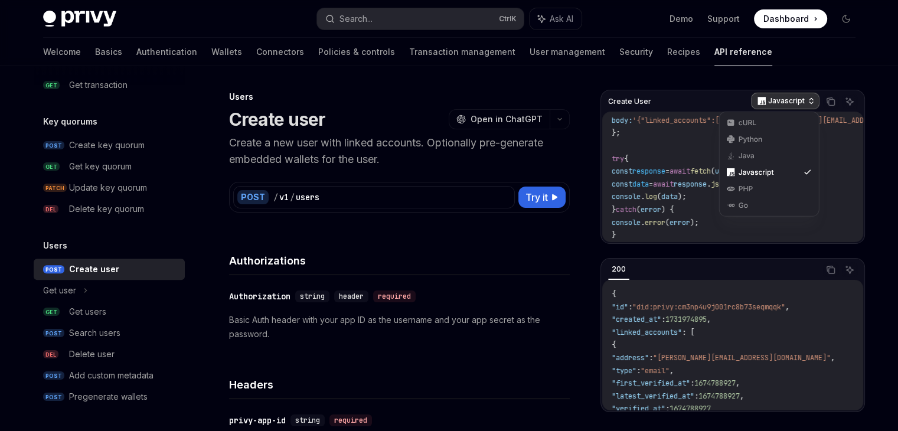
click at [788, 99] on p "Javascript" at bounding box center [786, 100] width 37 height 9
click at [760, 203] on div "Go" at bounding box center [768, 205] width 61 height 9
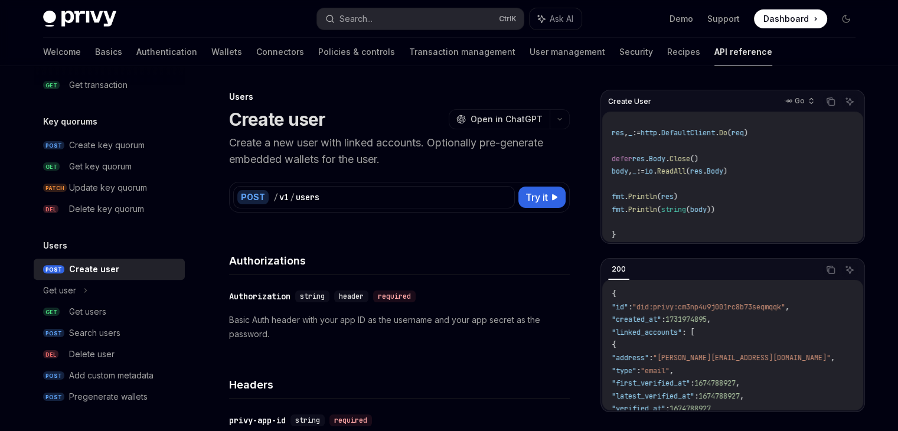
scroll to position [47, 0]
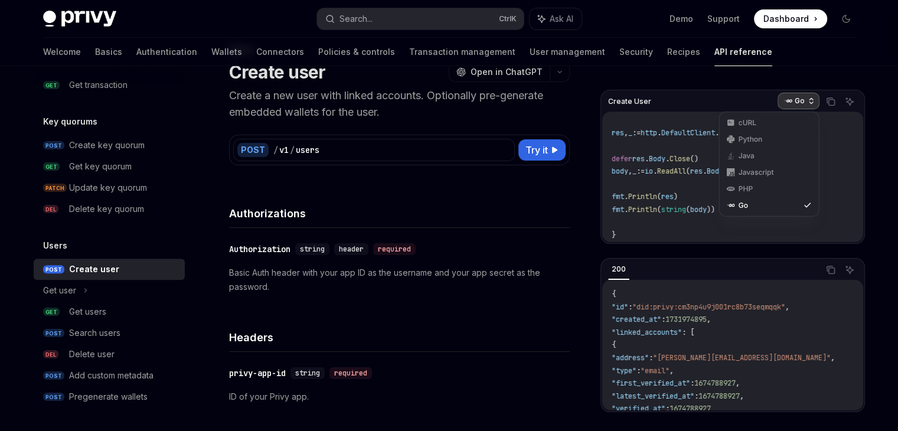
click at [810, 103] on icon "button" at bounding box center [811, 103] width 4 height 2
click at [757, 157] on div "Java" at bounding box center [768, 155] width 61 height 9
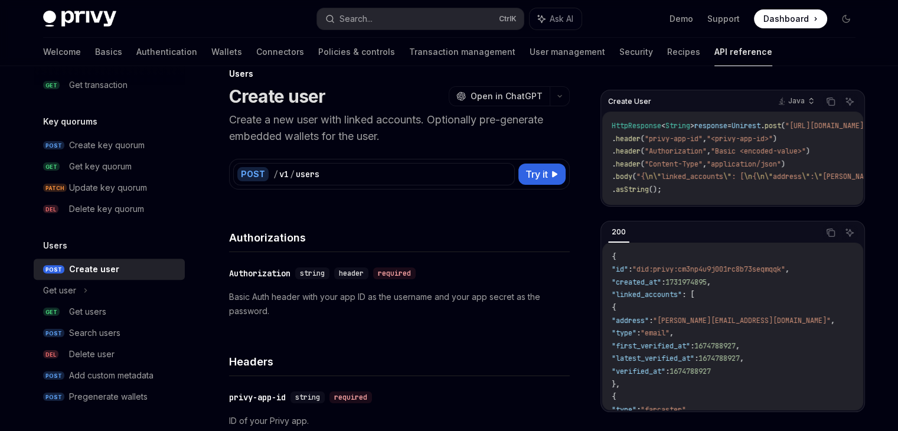
scroll to position [21, 0]
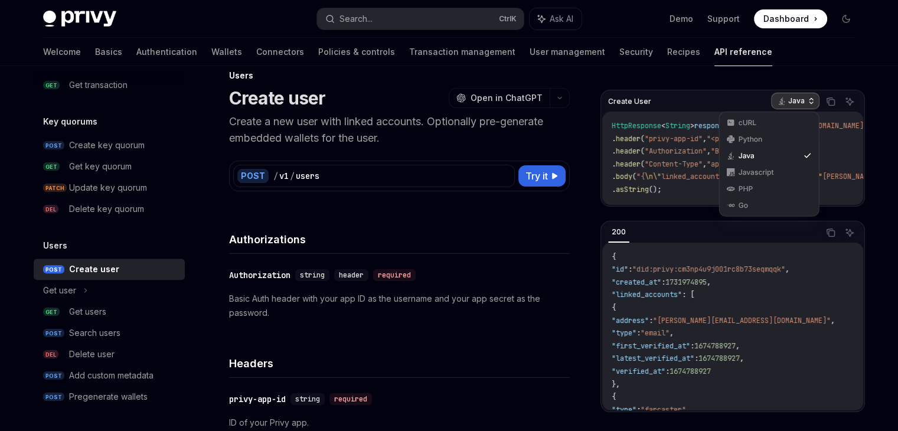
click at [812, 98] on icon "button" at bounding box center [811, 99] width 4 height 2
click at [748, 162] on div "Java" at bounding box center [769, 156] width 94 height 17
click at [803, 106] on div "Java" at bounding box center [795, 101] width 48 height 17
click at [788, 166] on div "Javascript" at bounding box center [769, 172] width 94 height 17
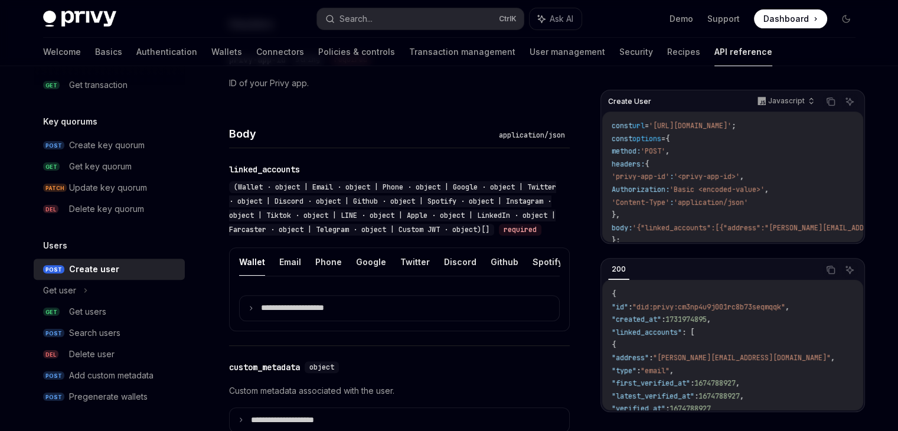
scroll to position [360, 0]
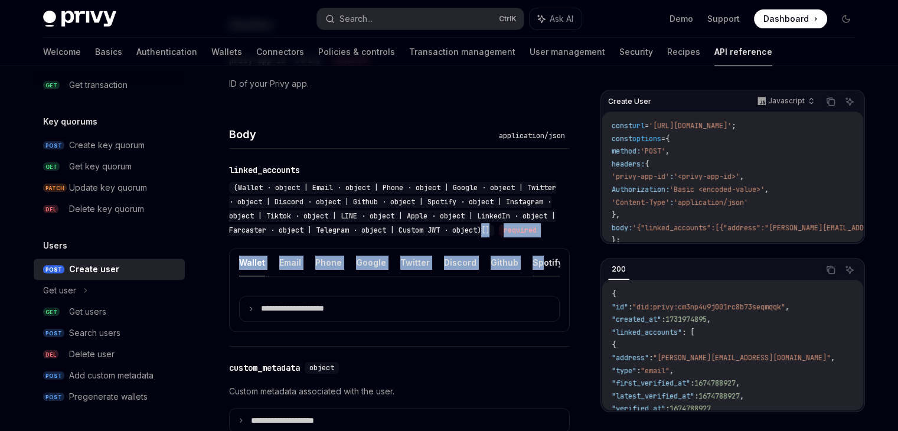
drag, startPoint x: 537, startPoint y: 231, endPoint x: 537, endPoint y: 276, distance: 44.9
click at [537, 276] on div "**********" at bounding box center [399, 247] width 341 height 197
click at [537, 276] on button "Spotify" at bounding box center [547, 262] width 30 height 28
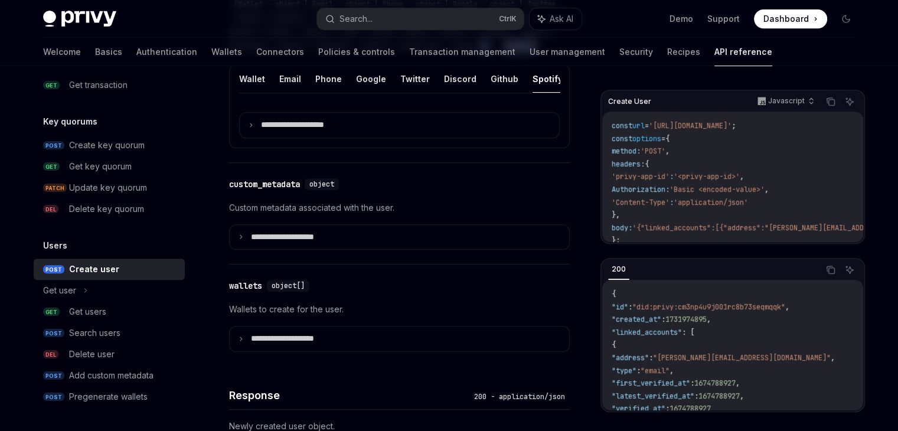
scroll to position [414, 0]
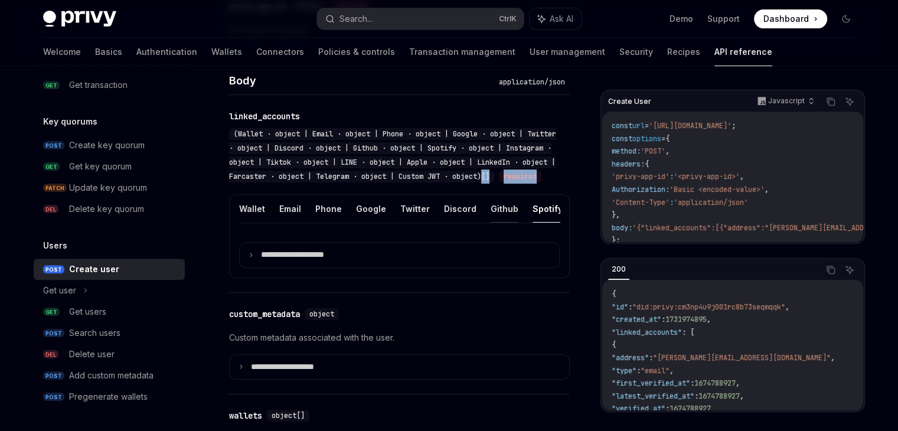
click at [501, 223] on button "Github" at bounding box center [504, 209] width 28 height 28
click at [334, 184] on div "(Wallet · object | Email · object | Phone · object | Google · object | Twitter …" at bounding box center [393, 155] width 329 height 57
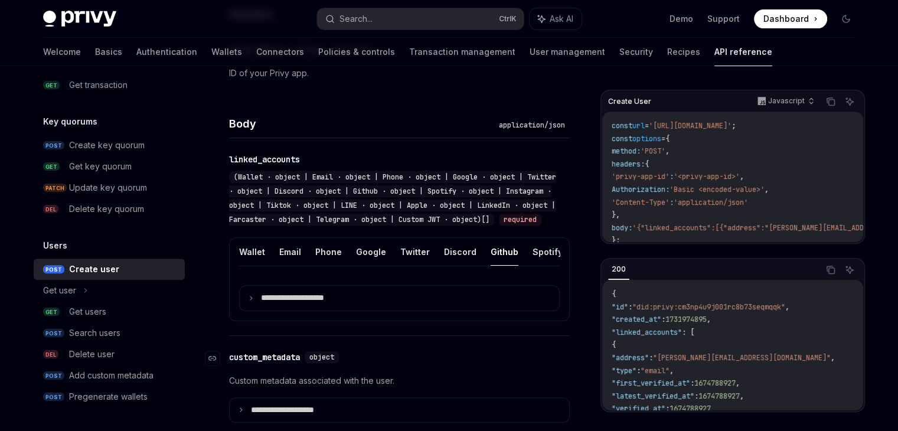
scroll to position [370, 0]
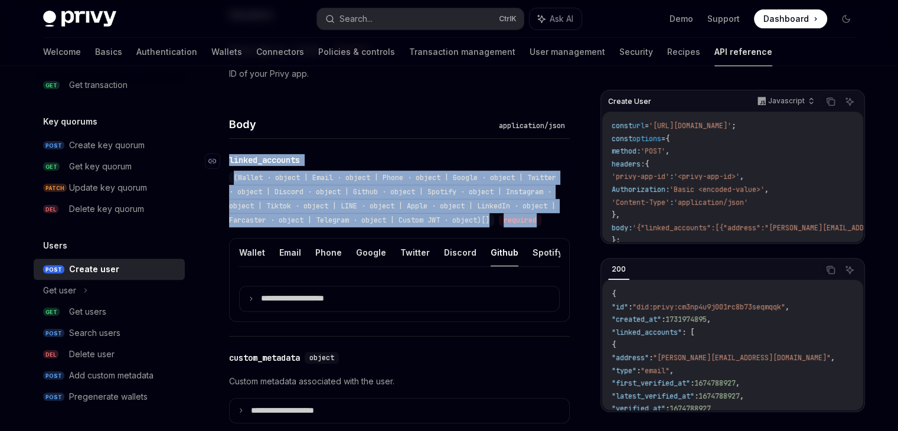
drag, startPoint x: 297, startPoint y: 238, endPoint x: 227, endPoint y: 154, distance: 109.0
click at [229, 154] on div "​ linked_accounts (Wallet · object | Email · object | Phone · object | Google ·…" at bounding box center [393, 190] width 329 height 73
click at [136, 51] on link "Authentication" at bounding box center [166, 52] width 61 height 28
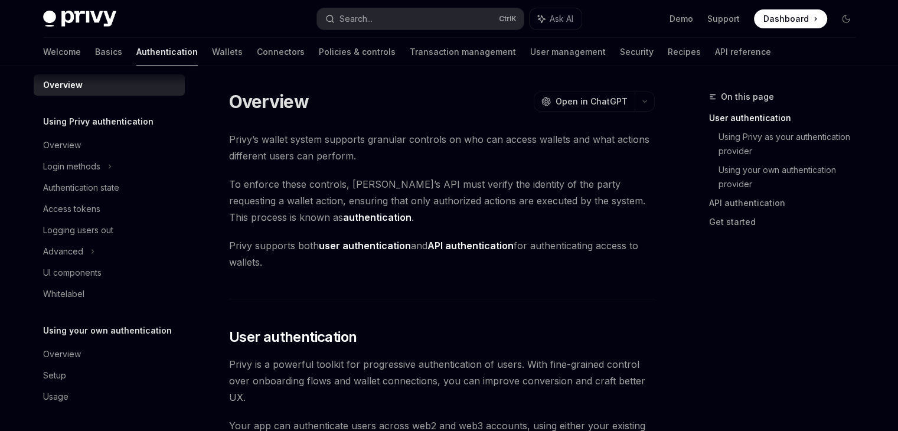
scroll to position [11, 0]
click at [93, 204] on div "Access tokens" at bounding box center [71, 209] width 57 height 14
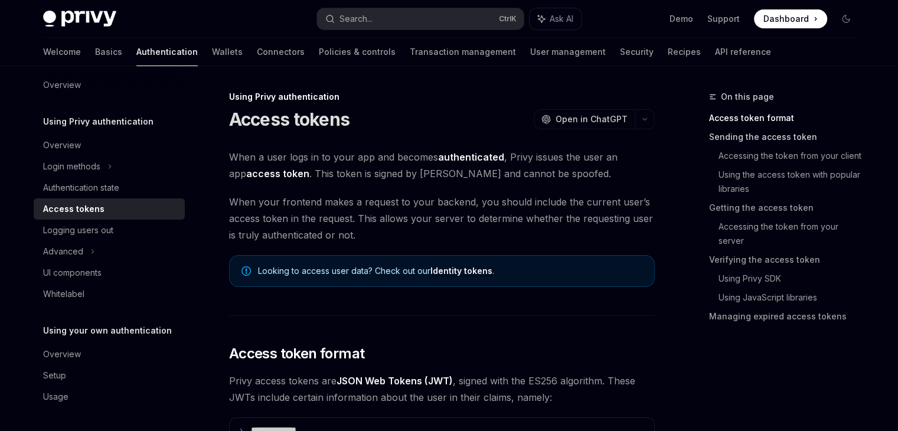
click at [741, 136] on link "Sending the access token" at bounding box center [787, 136] width 156 height 19
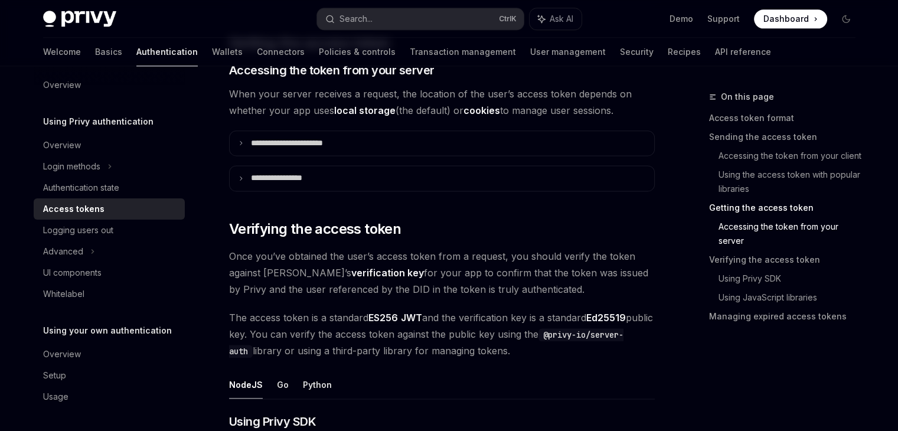
scroll to position [1542, 0]
drag, startPoint x: 366, startPoint y: 271, endPoint x: 295, endPoint y: 266, distance: 71.1
click at [295, 266] on span "Once you’ve obtained the user’s access token from a request, you should verify …" at bounding box center [442, 273] width 426 height 50
click at [445, 237] on div "**********" at bounding box center [442, 240] width 426 height 3267
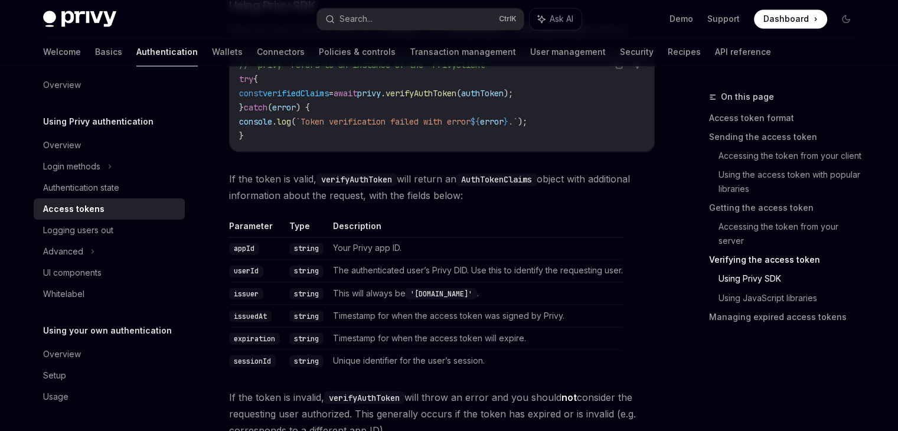
scroll to position [1960, 0]
click at [247, 266] on code "userId" at bounding box center [246, 270] width 34 height 12
copy code "userId"
click at [462, 253] on td "Your Privy app ID." at bounding box center [475, 247] width 295 height 22
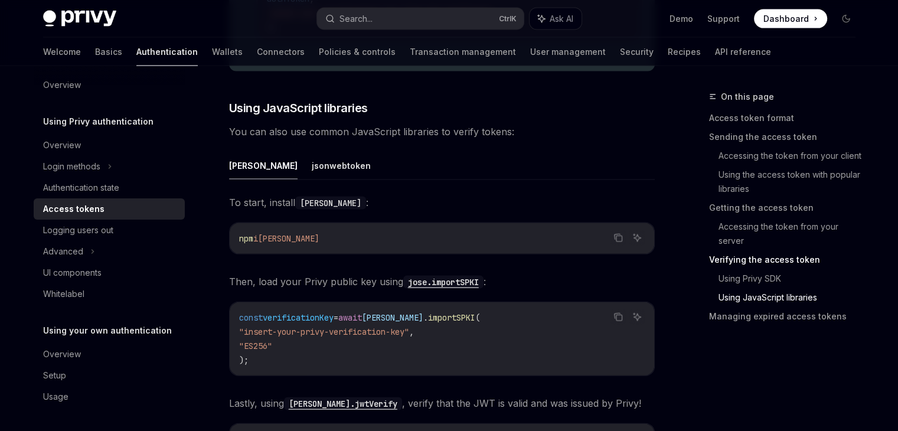
scroll to position [2590, 0]
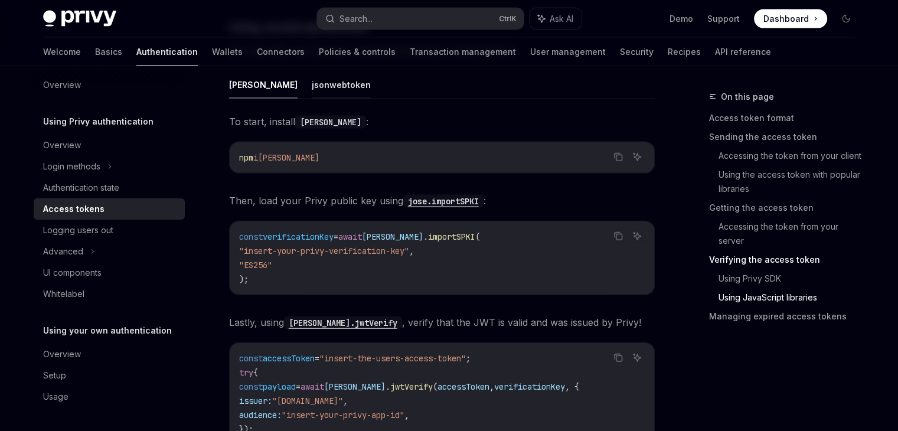
click at [312, 83] on button "jsonwebtoken" at bounding box center [341, 85] width 59 height 28
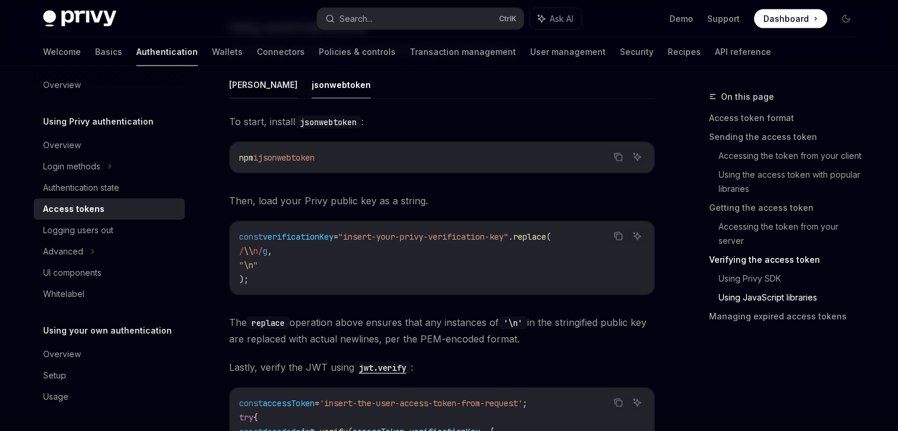
click at [238, 83] on button "[PERSON_NAME]" at bounding box center [263, 85] width 68 height 28
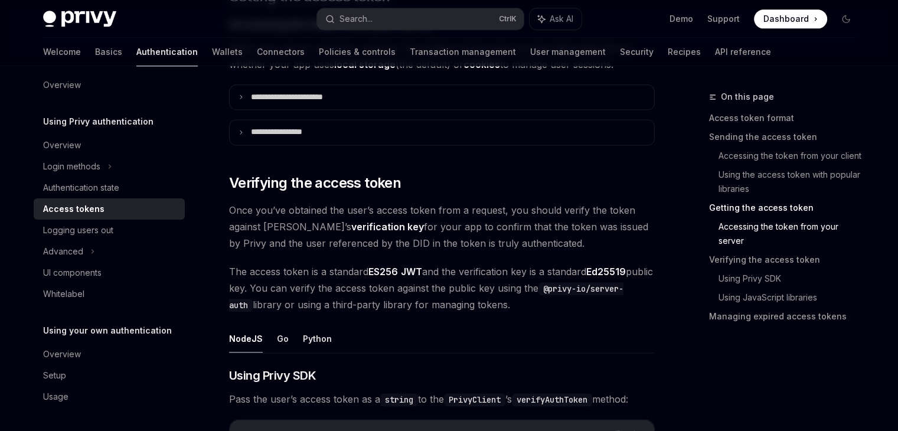
scroll to position [1644, 0]
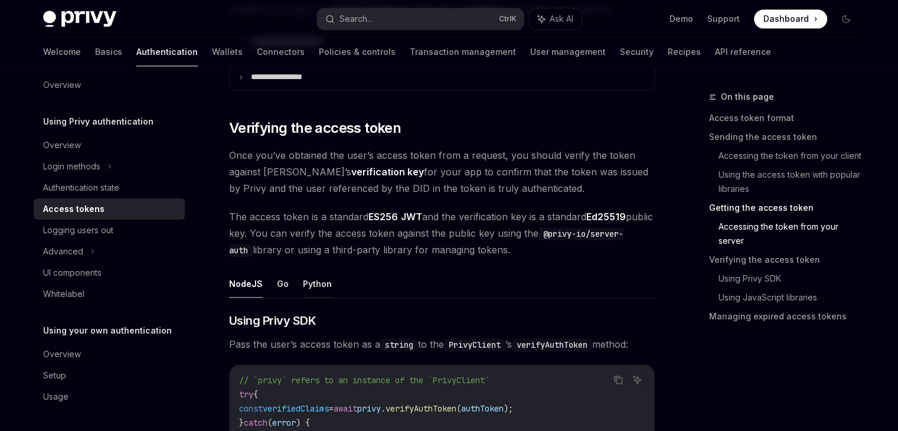
click at [316, 280] on button "Python" at bounding box center [317, 284] width 29 height 28
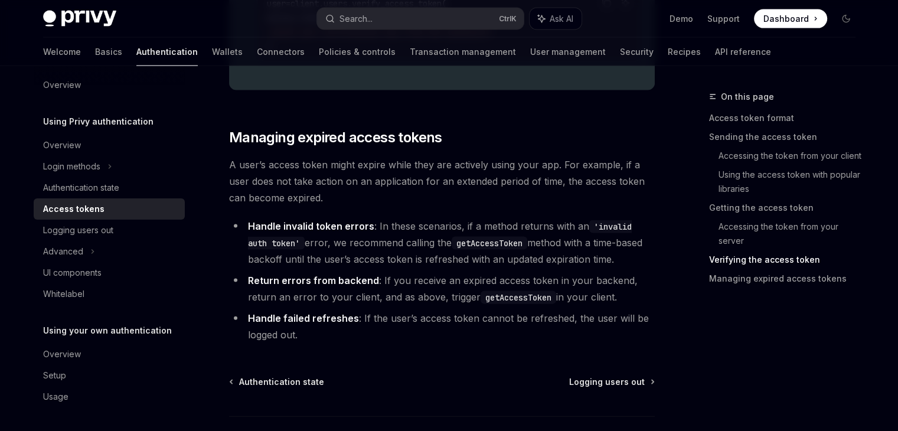
scroll to position [2513, 0]
click at [99, 229] on div "Logging users out" at bounding box center [78, 230] width 70 height 14
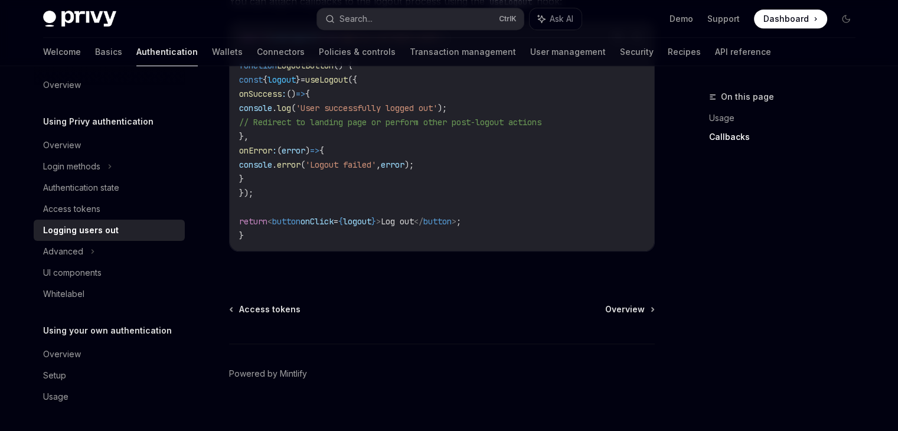
scroll to position [649, 0]
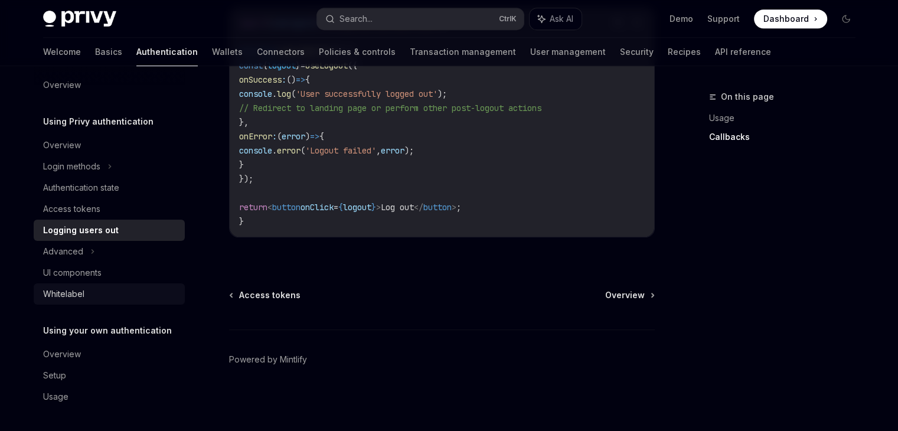
click at [70, 294] on div "Whitelabel" at bounding box center [63, 294] width 41 height 14
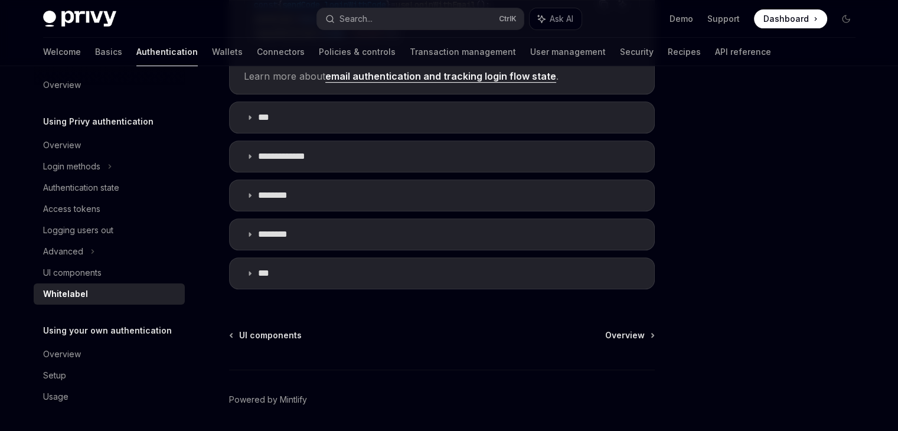
scroll to position [456, 0]
click at [283, 158] on p "**********" at bounding box center [286, 158] width 57 height 12
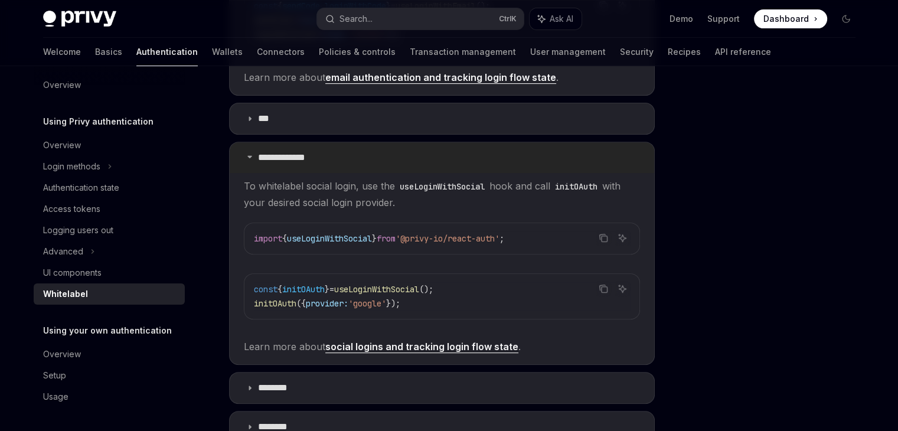
click at [283, 158] on p "**********" at bounding box center [286, 158] width 57 height 12
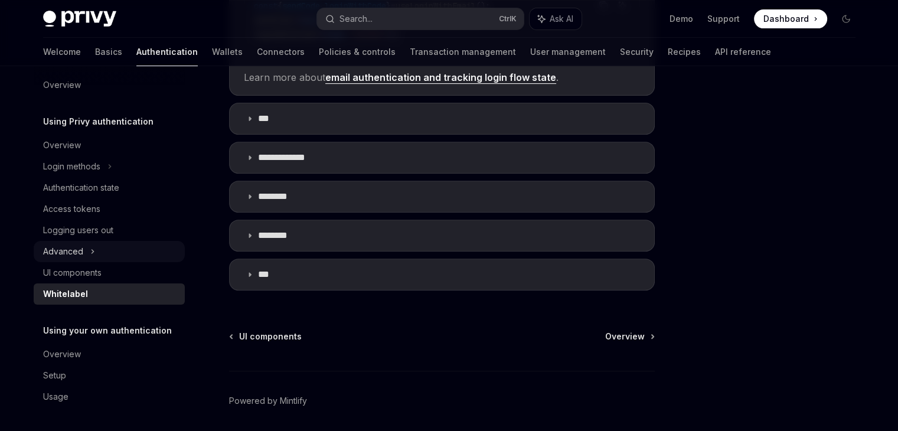
click at [90, 248] on icon at bounding box center [92, 251] width 5 height 14
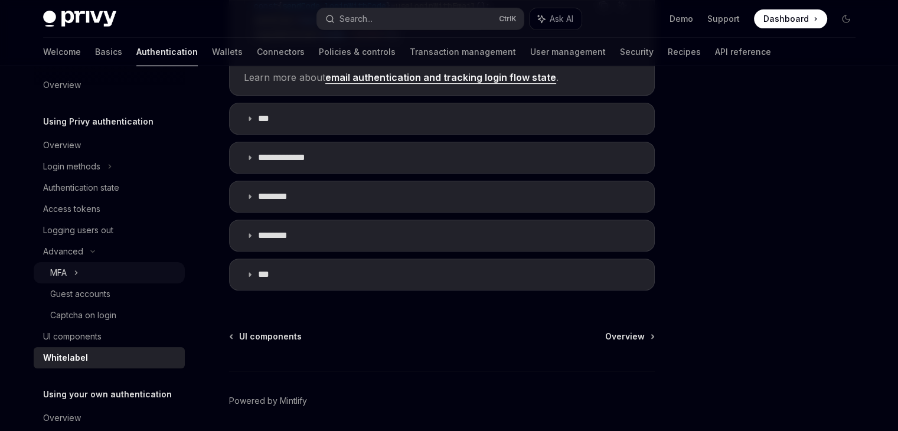
click at [71, 269] on div "MFA" at bounding box center [109, 272] width 151 height 21
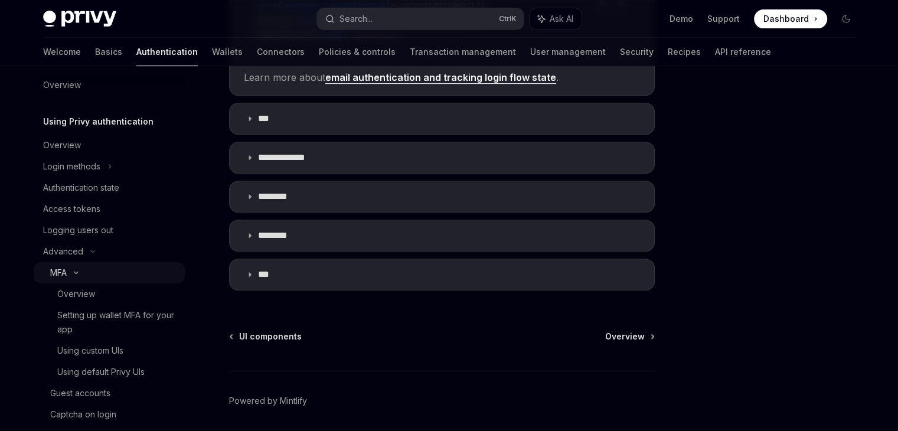
click at [71, 269] on div "MFA" at bounding box center [109, 272] width 151 height 21
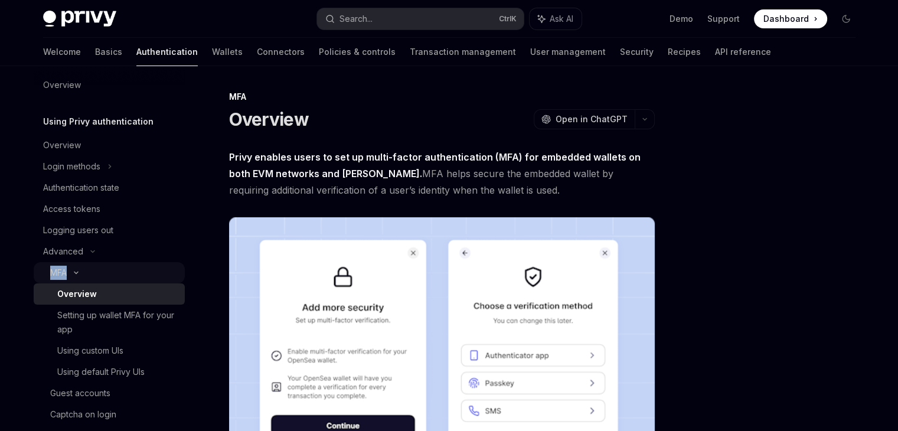
click at [71, 269] on div "MFA" at bounding box center [109, 272] width 151 height 21
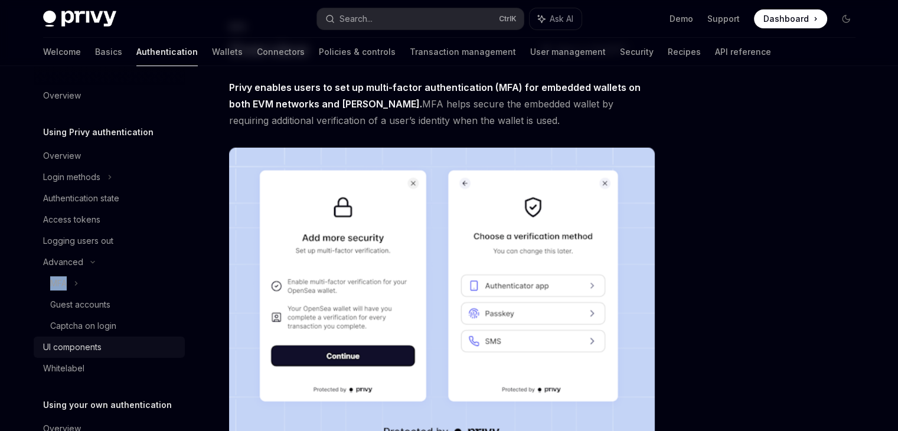
scroll to position [69, 0]
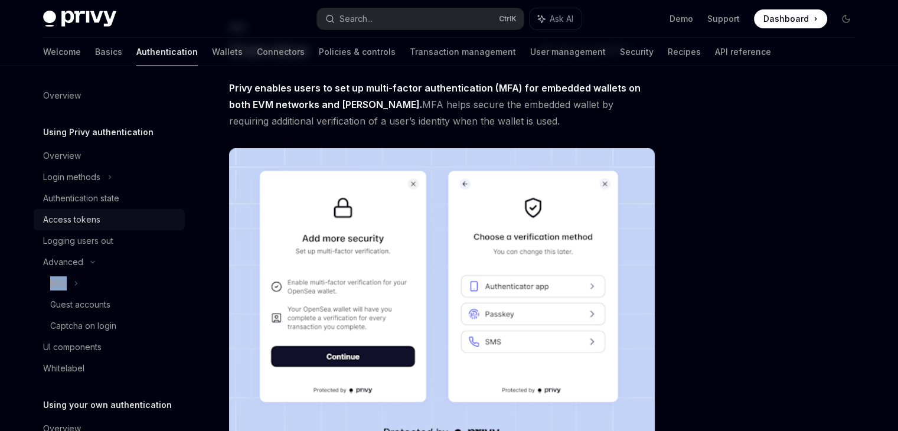
click at [71, 225] on div "Access tokens" at bounding box center [71, 219] width 57 height 14
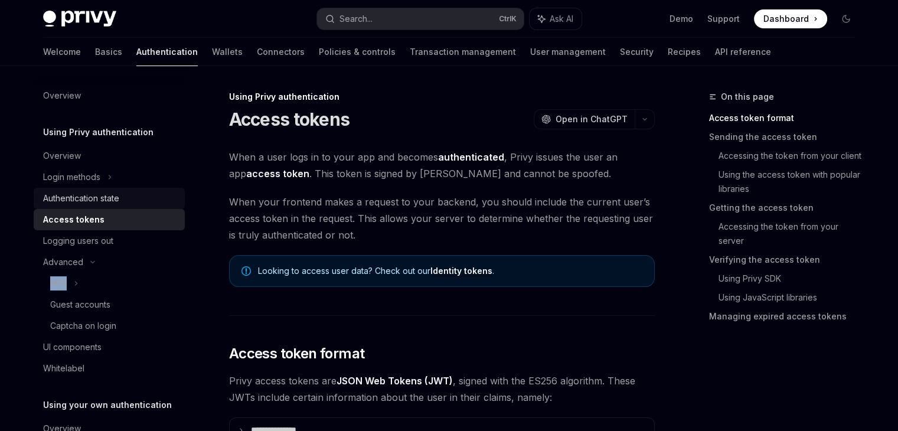
click at [77, 200] on div "Authentication state" at bounding box center [81, 198] width 76 height 14
type textarea "*"
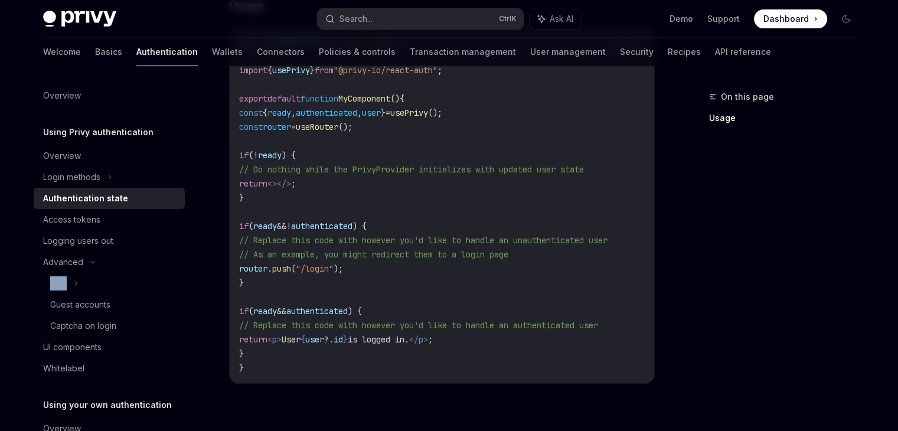
scroll to position [424, 0]
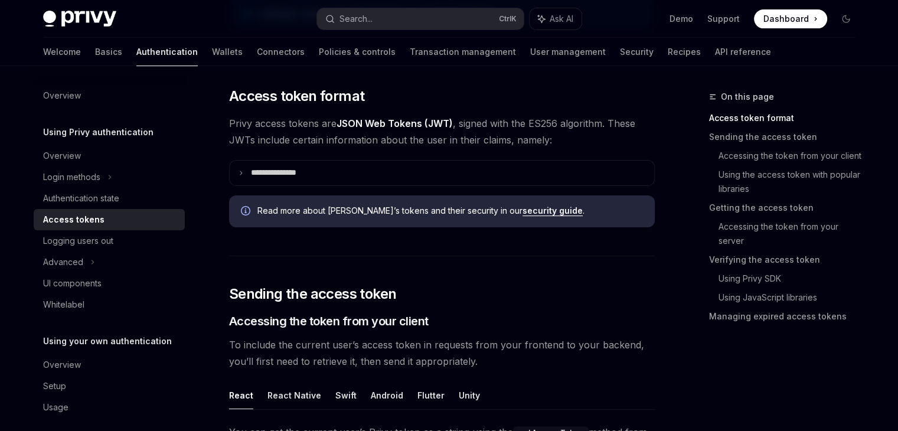
scroll to position [257, 0]
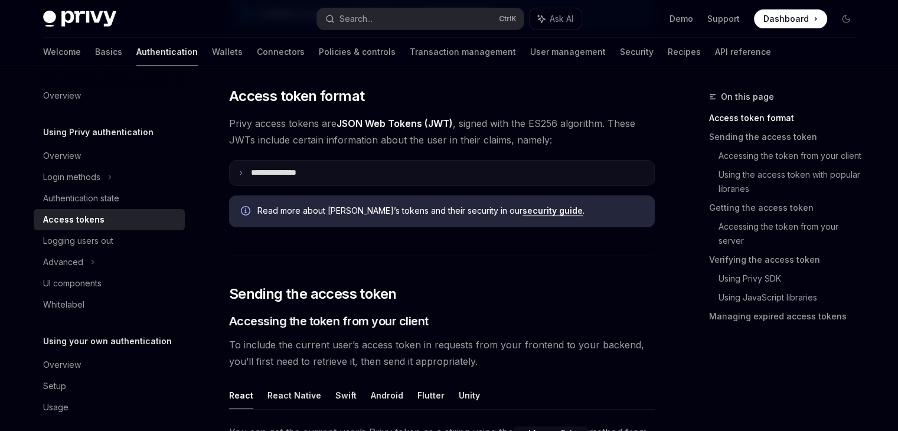
click at [349, 168] on summary "**********" at bounding box center [442, 173] width 424 height 25
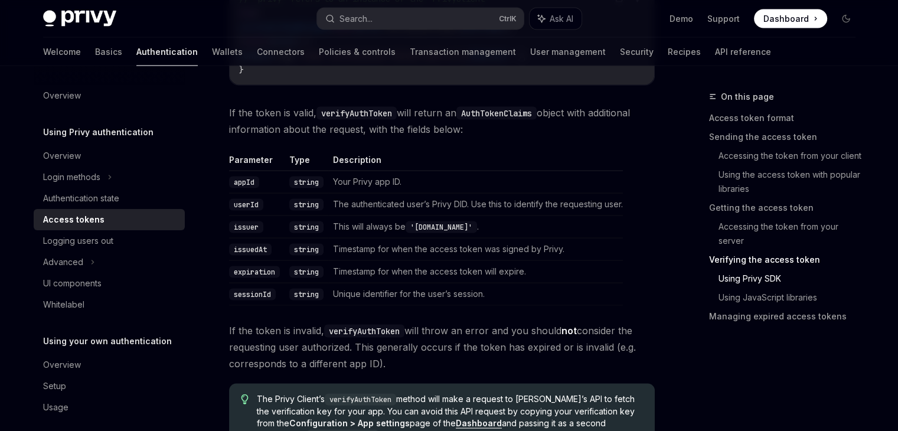
scroll to position [2445, 0]
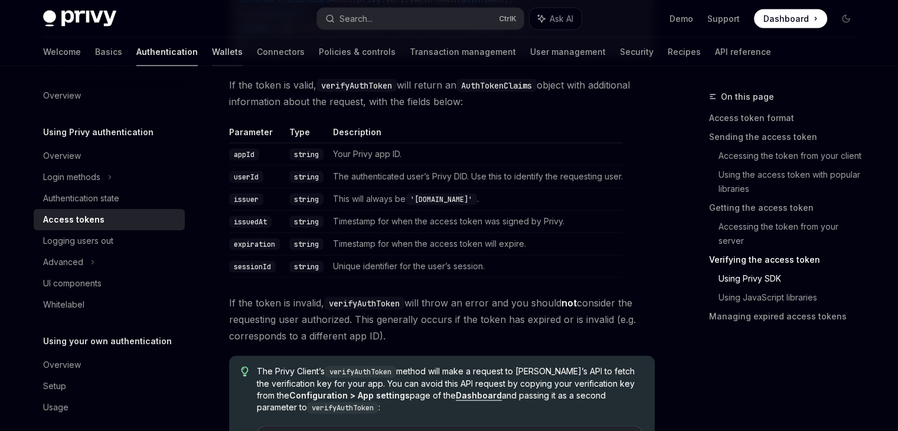
click at [212, 55] on link "Wallets" at bounding box center [227, 52] width 31 height 28
type textarea "*"
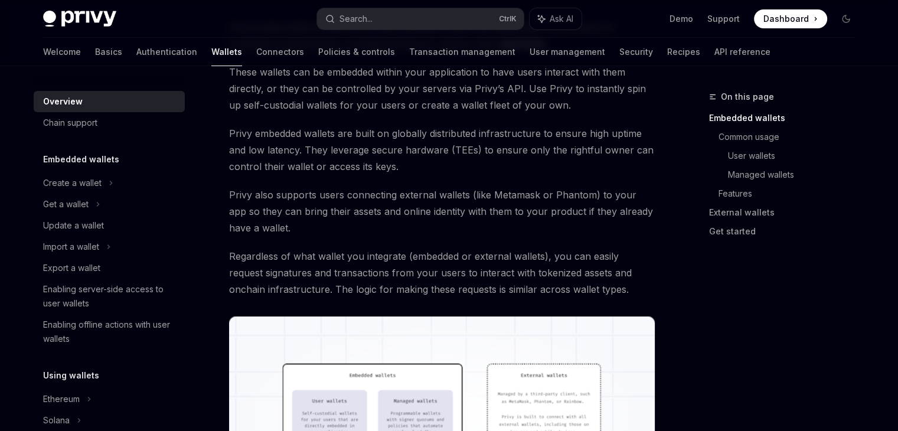
scroll to position [129, 0]
click at [740, 157] on link "User wallets" at bounding box center [796, 155] width 137 height 19
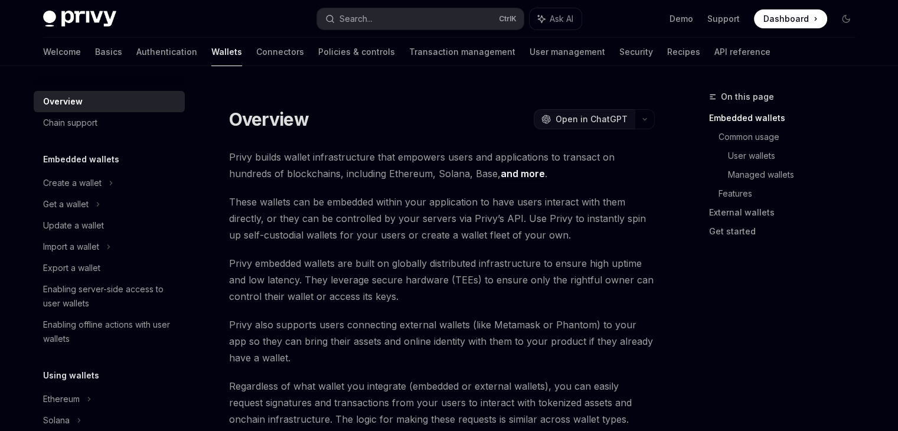
click at [578, 122] on span "Open in ChatGPT" at bounding box center [591, 119] width 72 height 12
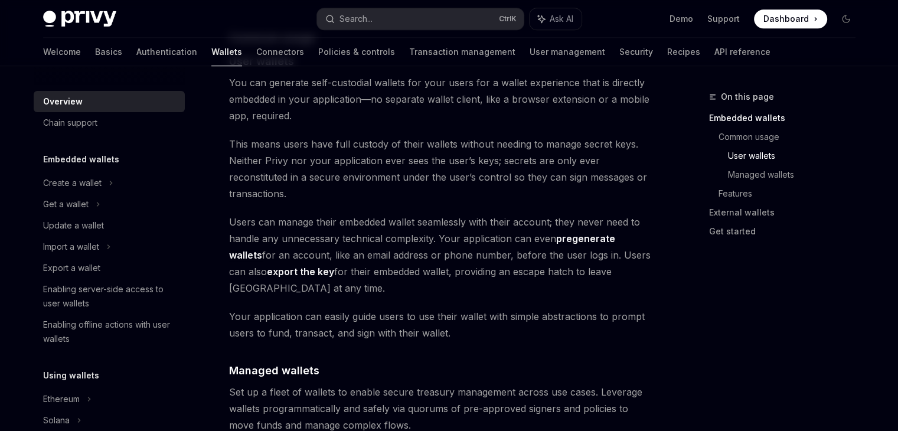
scroll to position [854, 0]
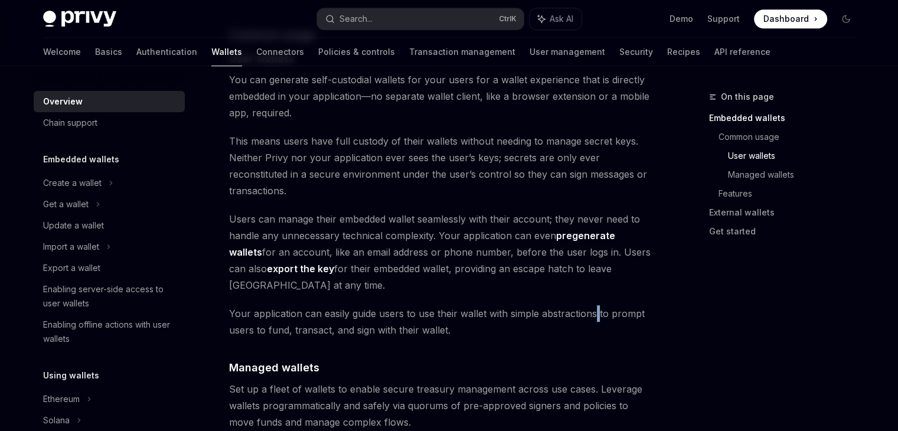
click at [598, 253] on div "Privy builds wallet infrastructure that empowers users and applications to tran…" at bounding box center [442, 341] width 426 height 2092
